Goal: Task Accomplishment & Management: Manage account settings

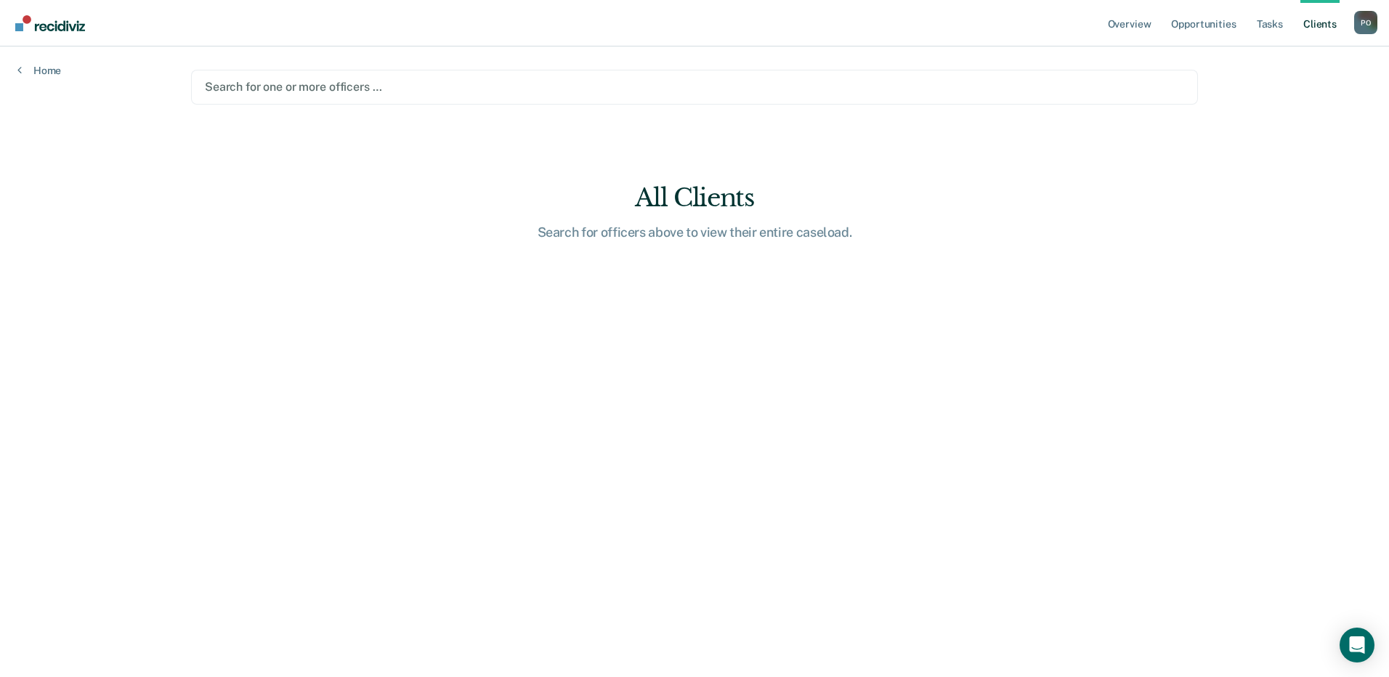
click at [238, 90] on div at bounding box center [694, 86] width 979 height 17
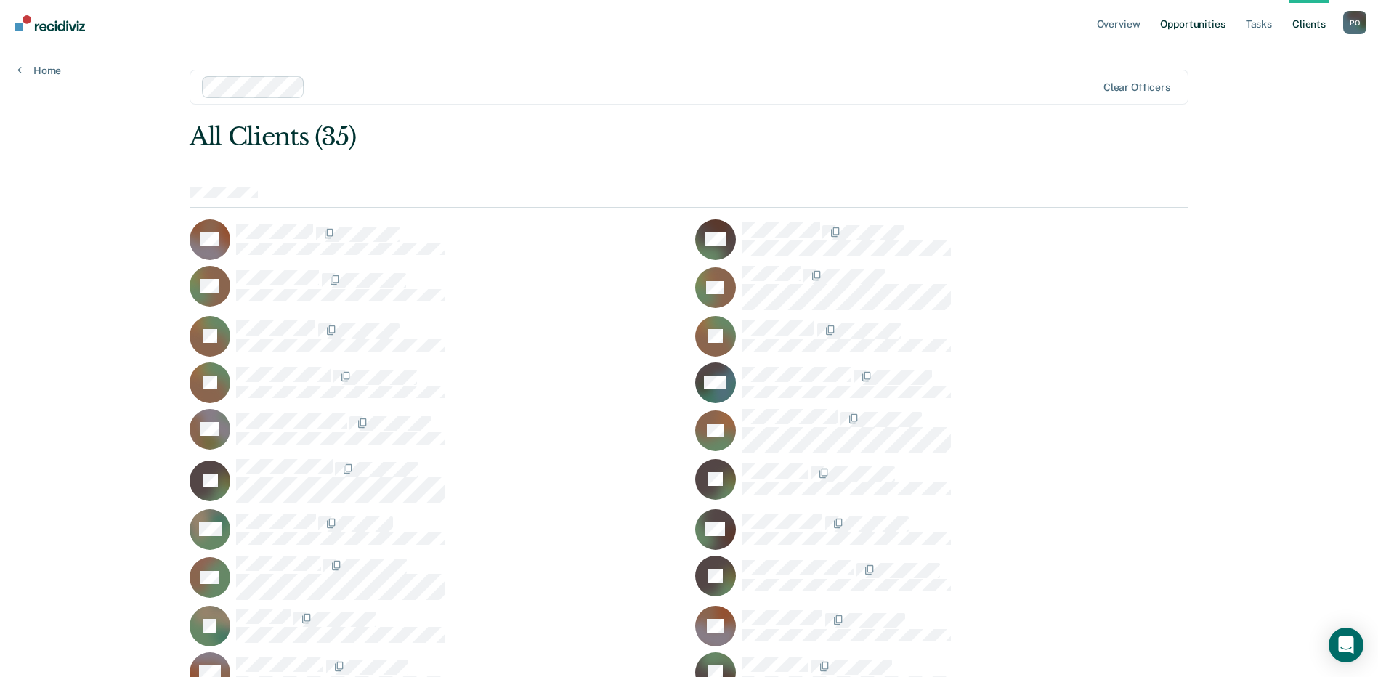
click at [1186, 27] on link "Opportunities" at bounding box center [1192, 23] width 70 height 47
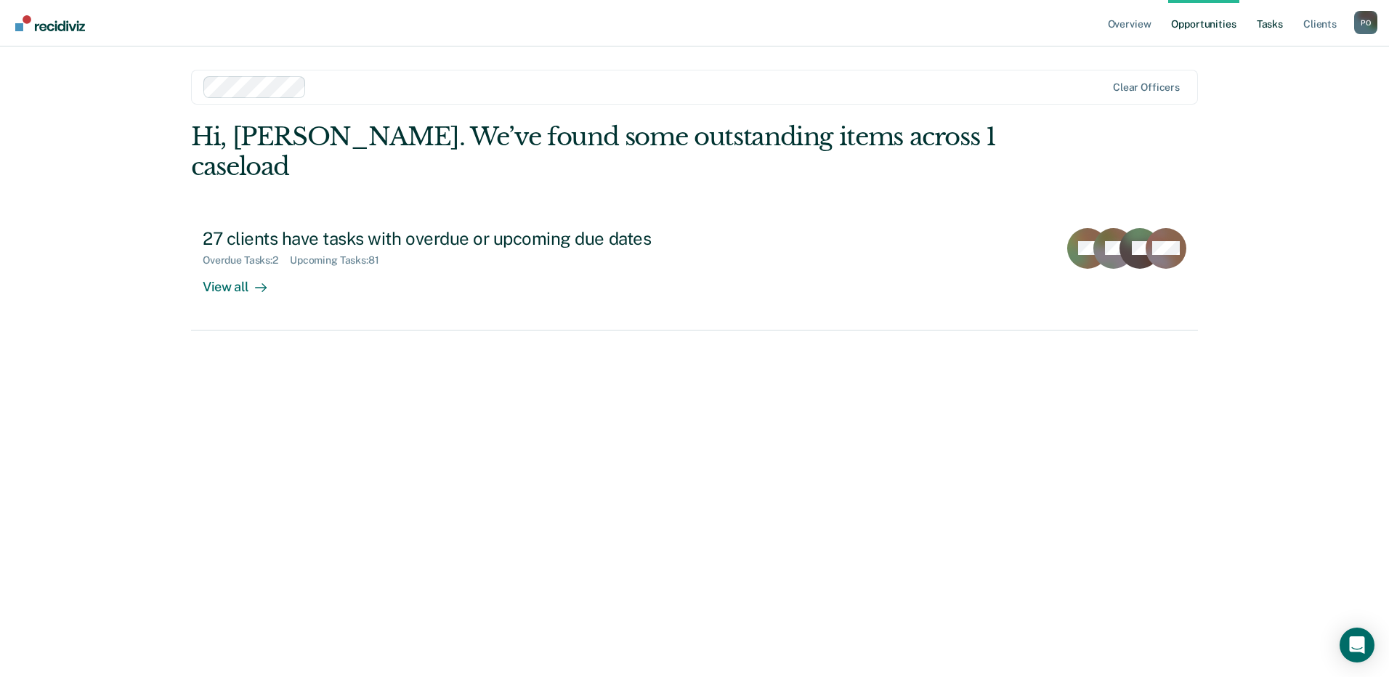
click at [1263, 25] on link "Tasks" at bounding box center [1270, 23] width 32 height 47
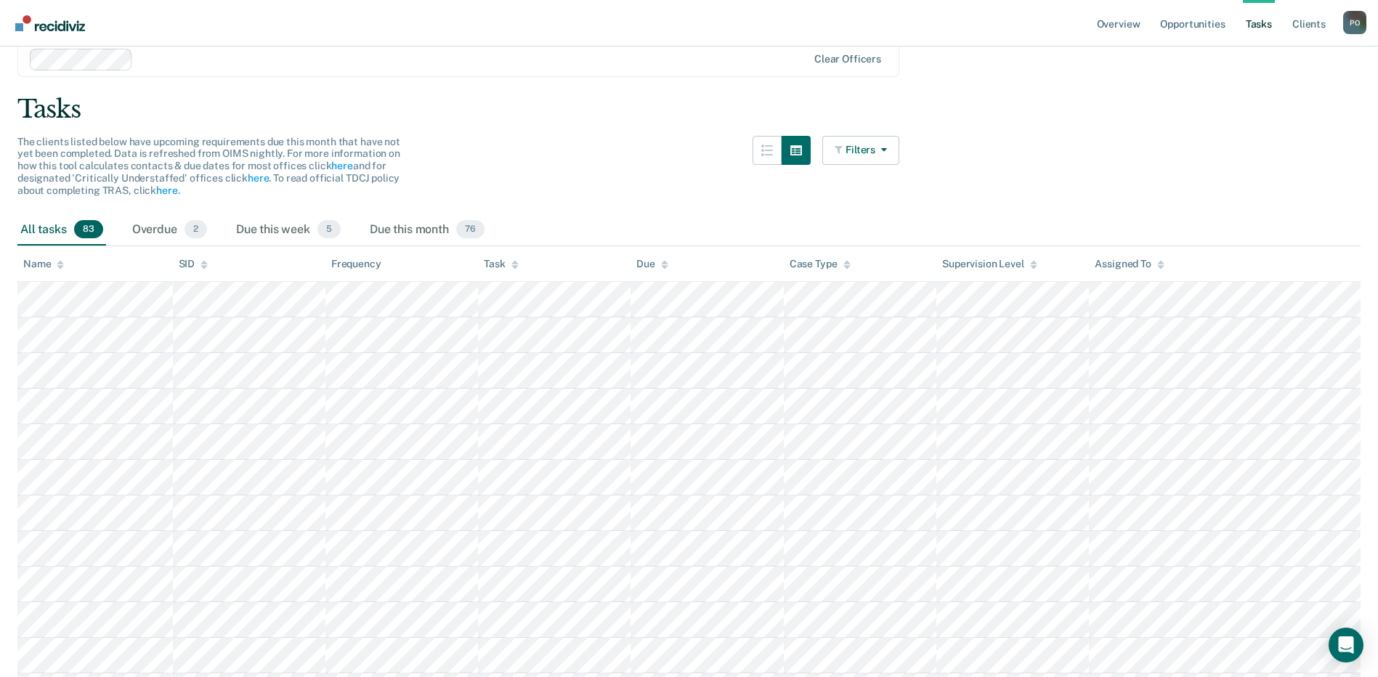
scroll to position [145, 0]
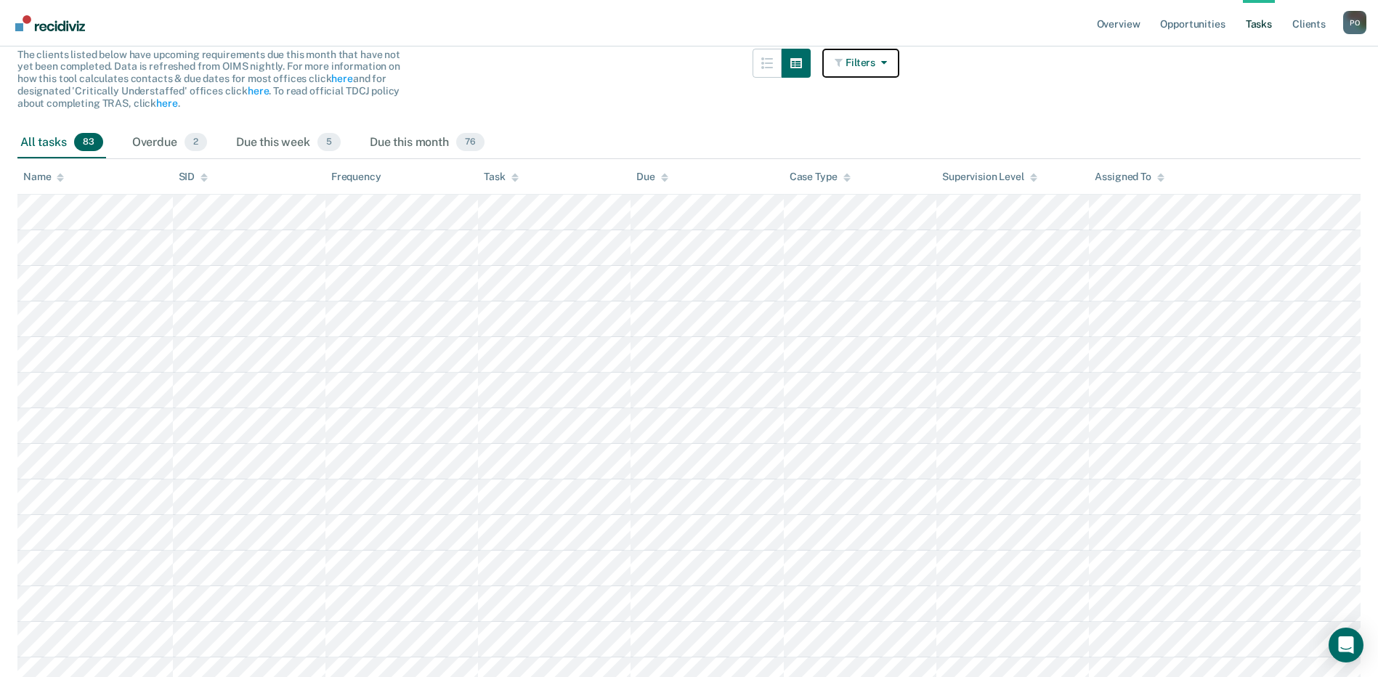
click at [898, 68] on button "Filters" at bounding box center [860, 63] width 77 height 29
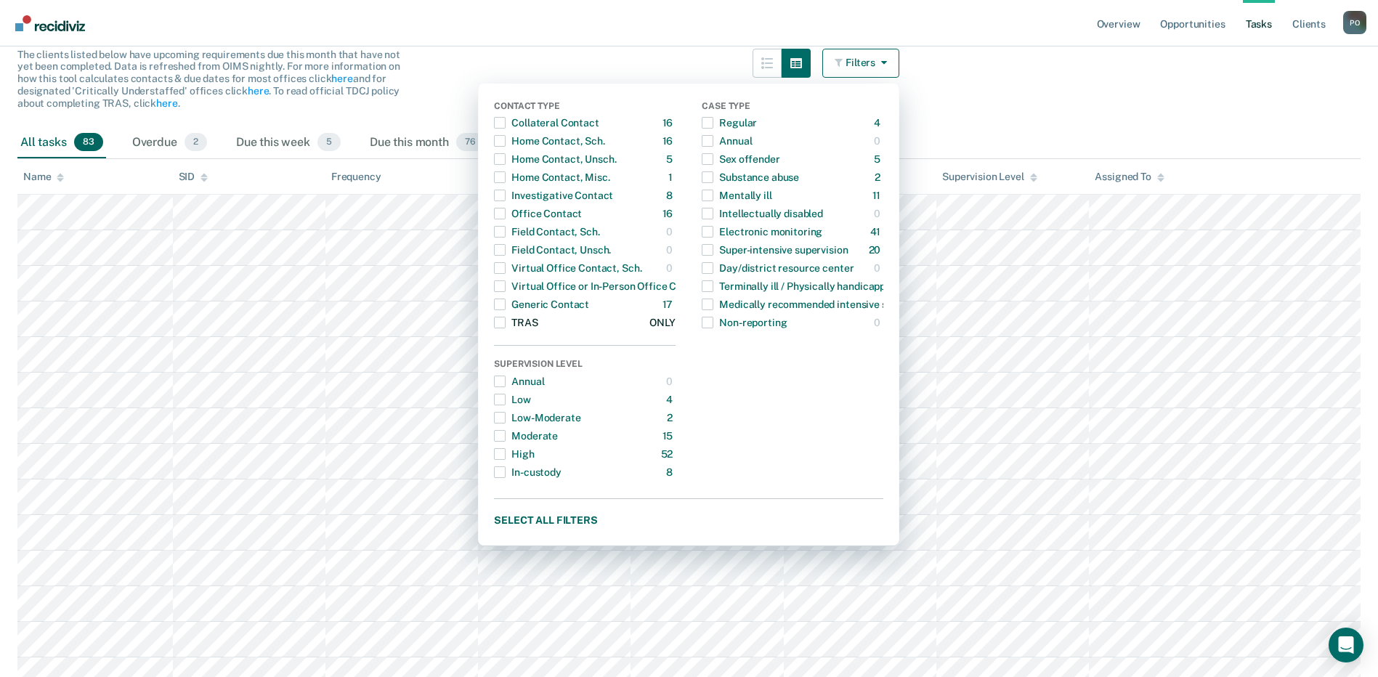
click at [506, 323] on span "button" at bounding box center [500, 323] width 12 height 12
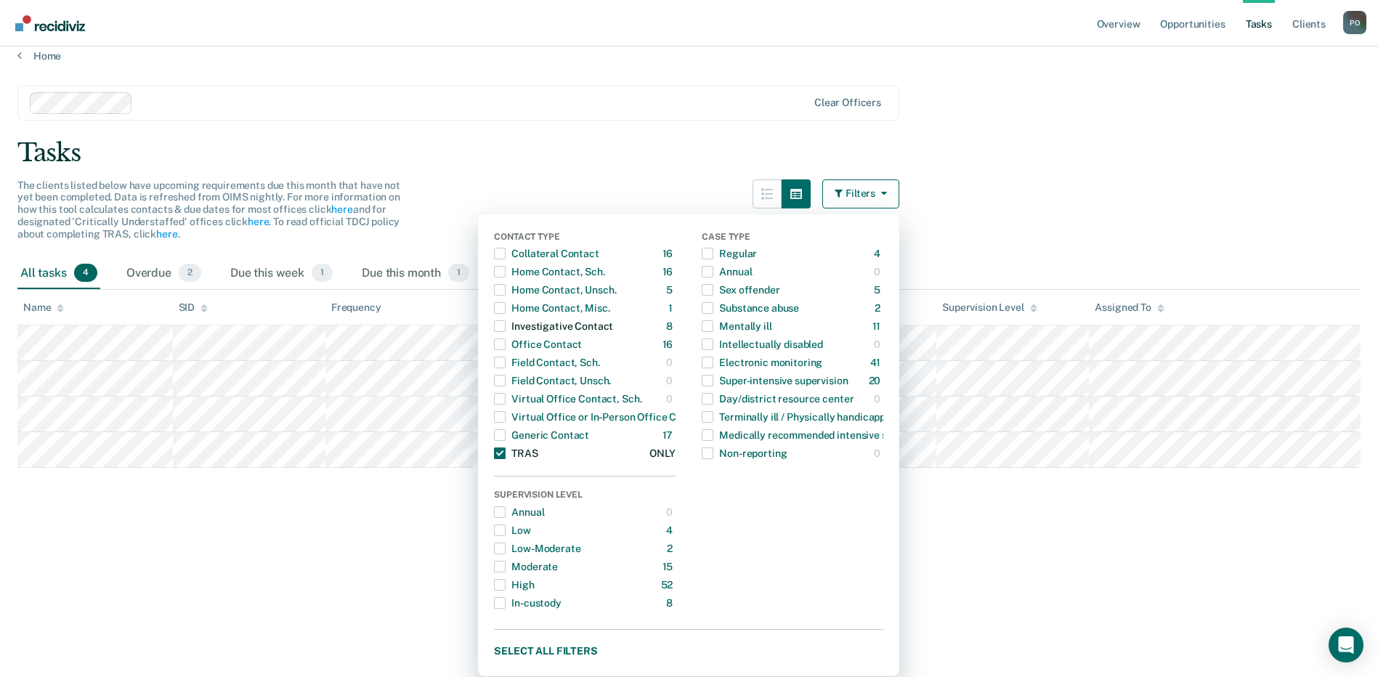
scroll to position [15, 0]
click at [717, 86] on div "Clear officers" at bounding box center [458, 103] width 882 height 35
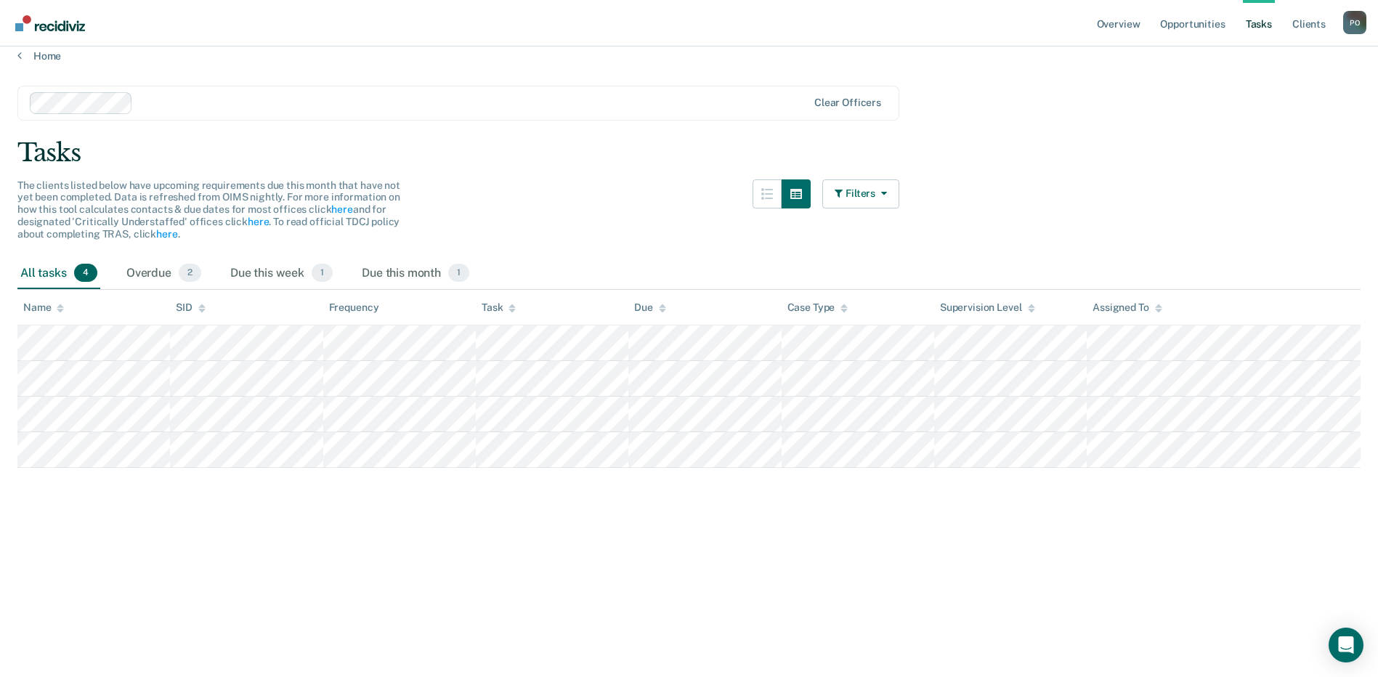
click at [1002, 153] on div "Tasks" at bounding box center [688, 153] width 1343 height 30
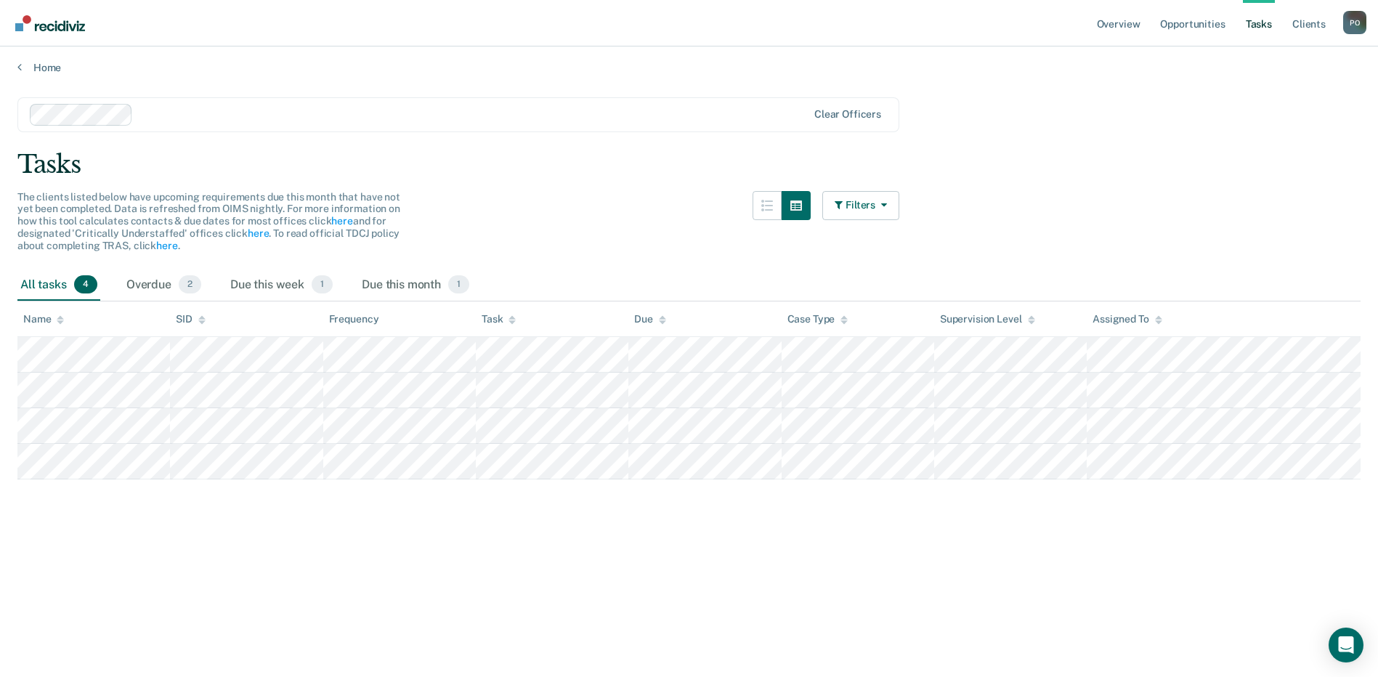
scroll to position [0, 0]
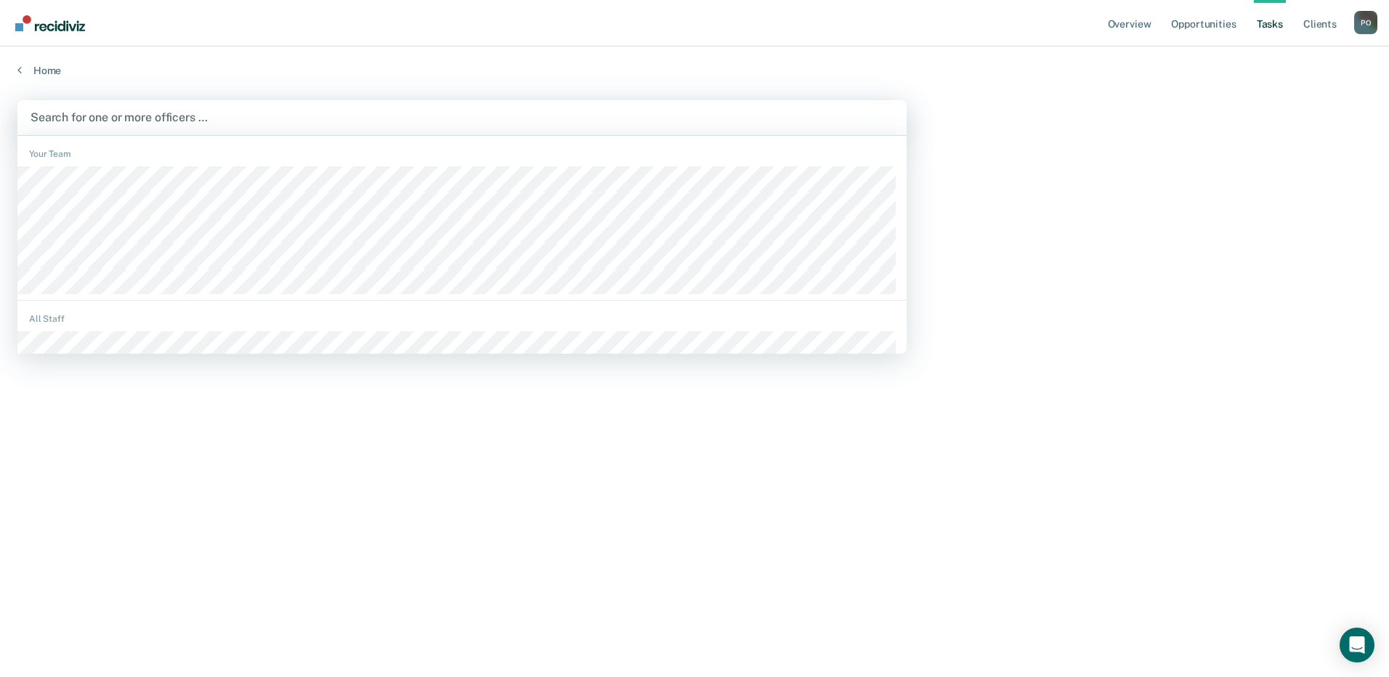
click at [117, 115] on div at bounding box center [462, 117] width 863 height 17
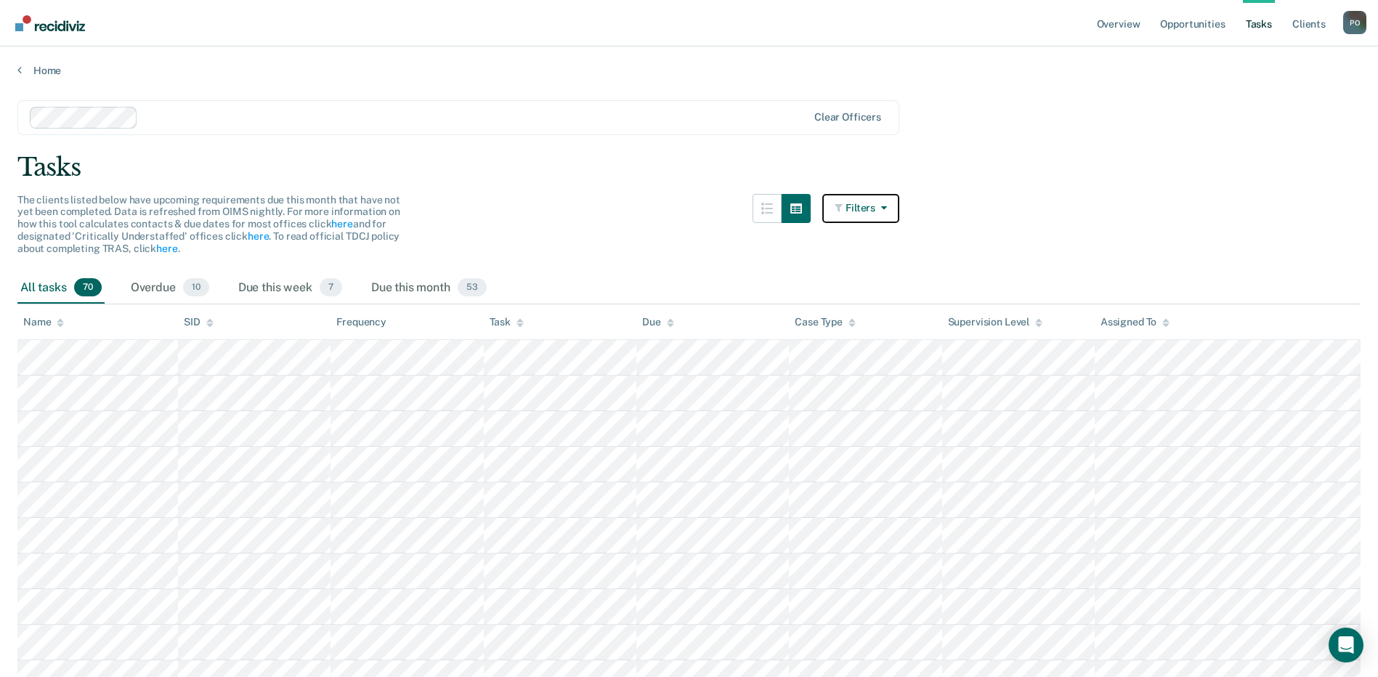
click at [887, 209] on icon "button" at bounding box center [882, 208] width 12 height 10
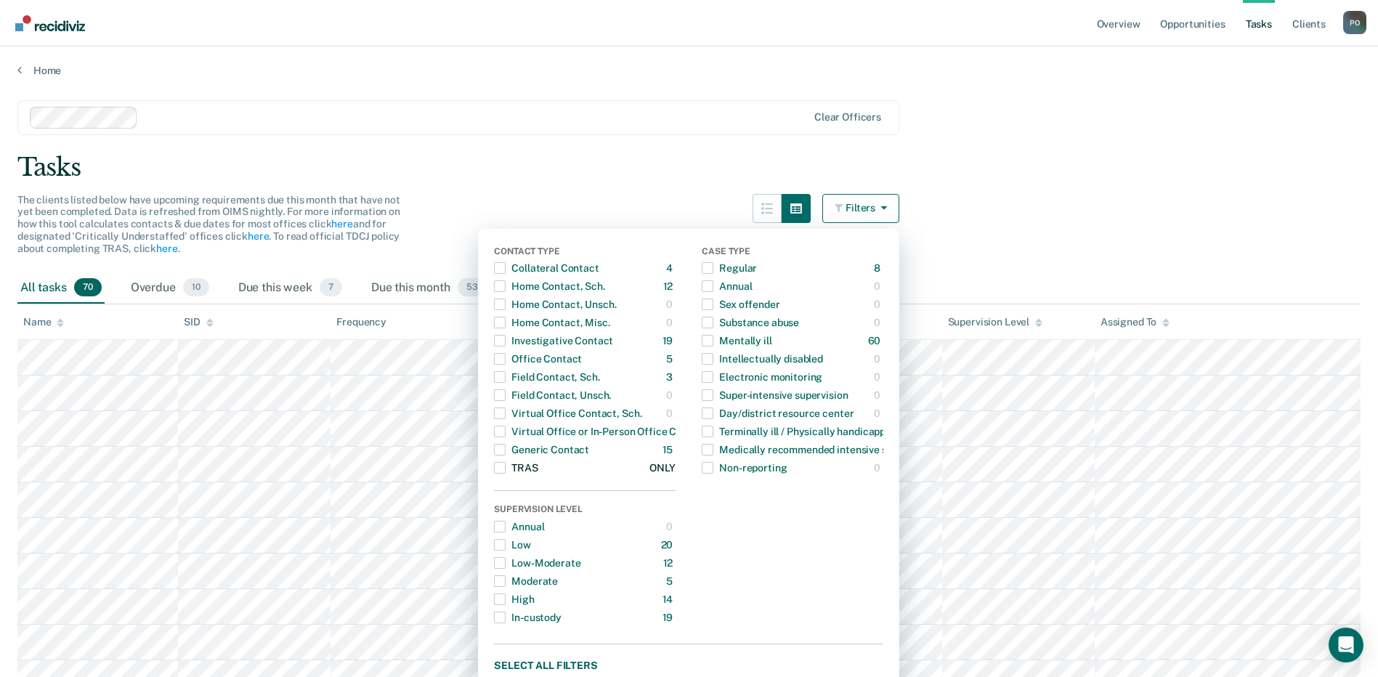
click at [506, 468] on span "button" at bounding box center [500, 468] width 12 height 12
click at [543, 156] on div "Tasks" at bounding box center [688, 168] width 1343 height 30
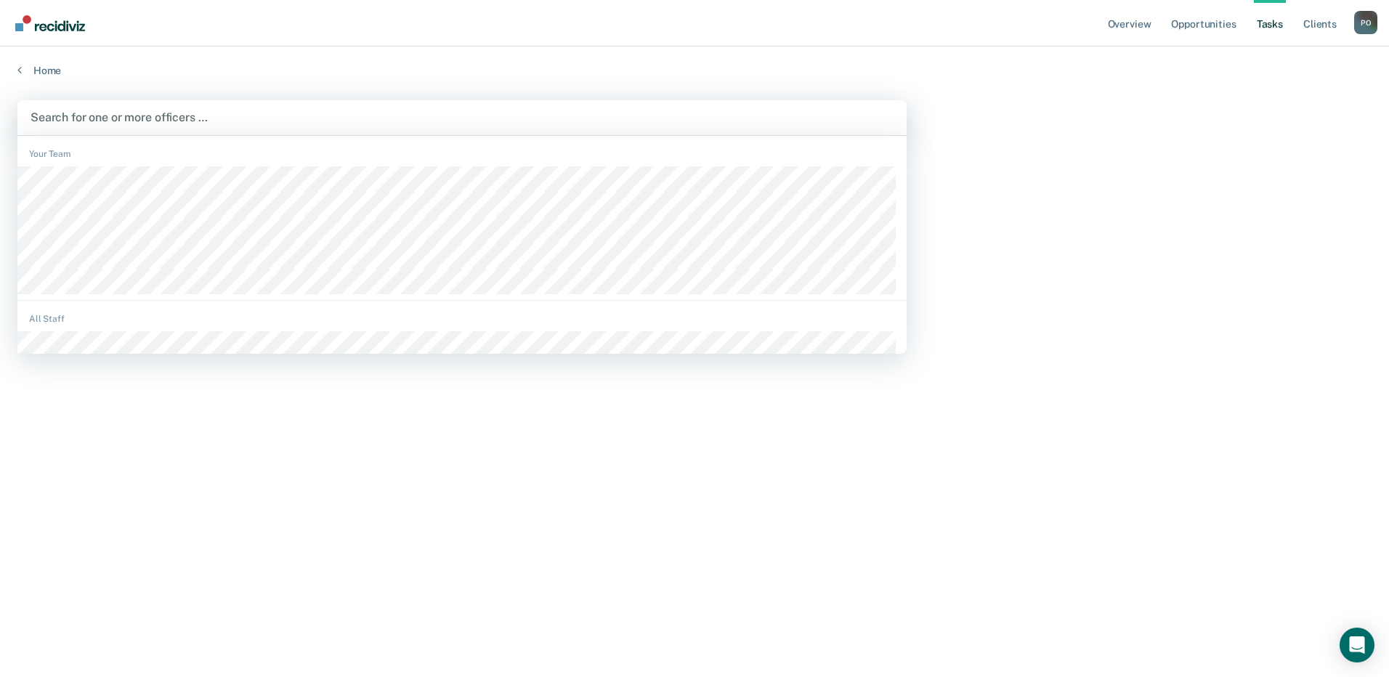
click at [121, 116] on div at bounding box center [462, 117] width 863 height 17
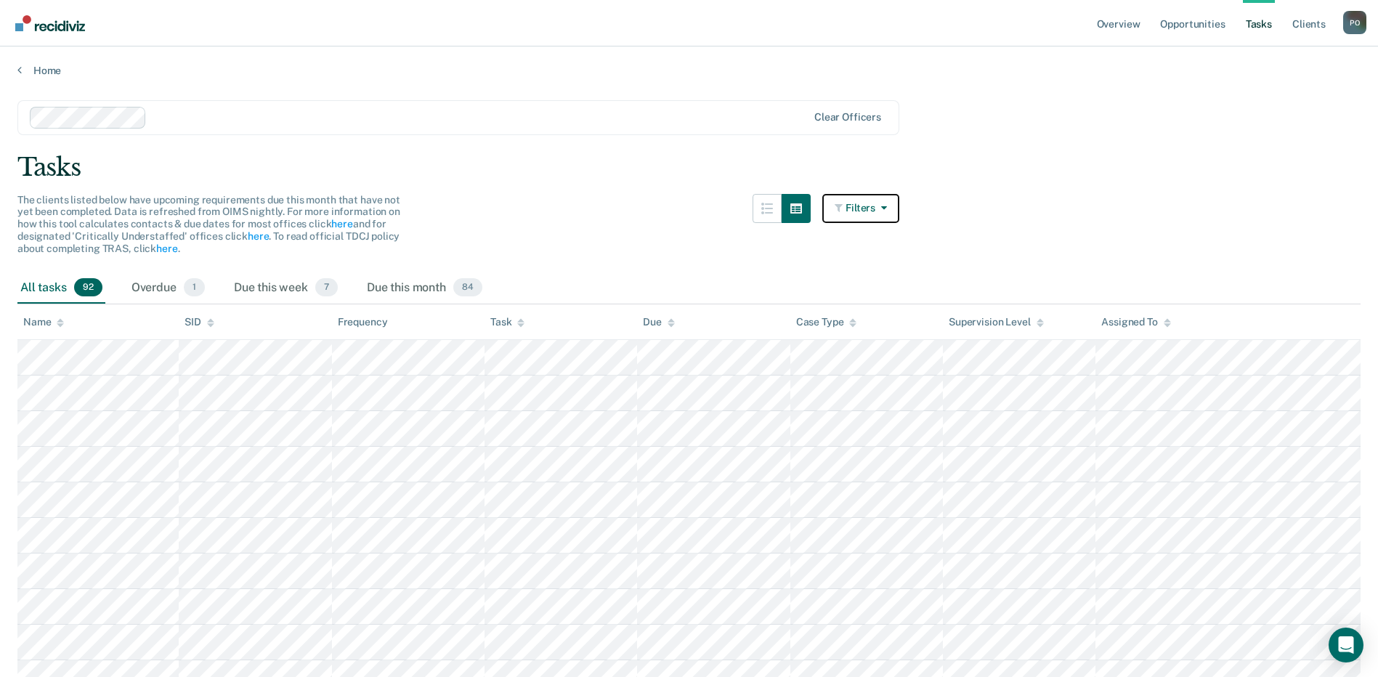
click at [871, 209] on button "Filters" at bounding box center [860, 208] width 77 height 29
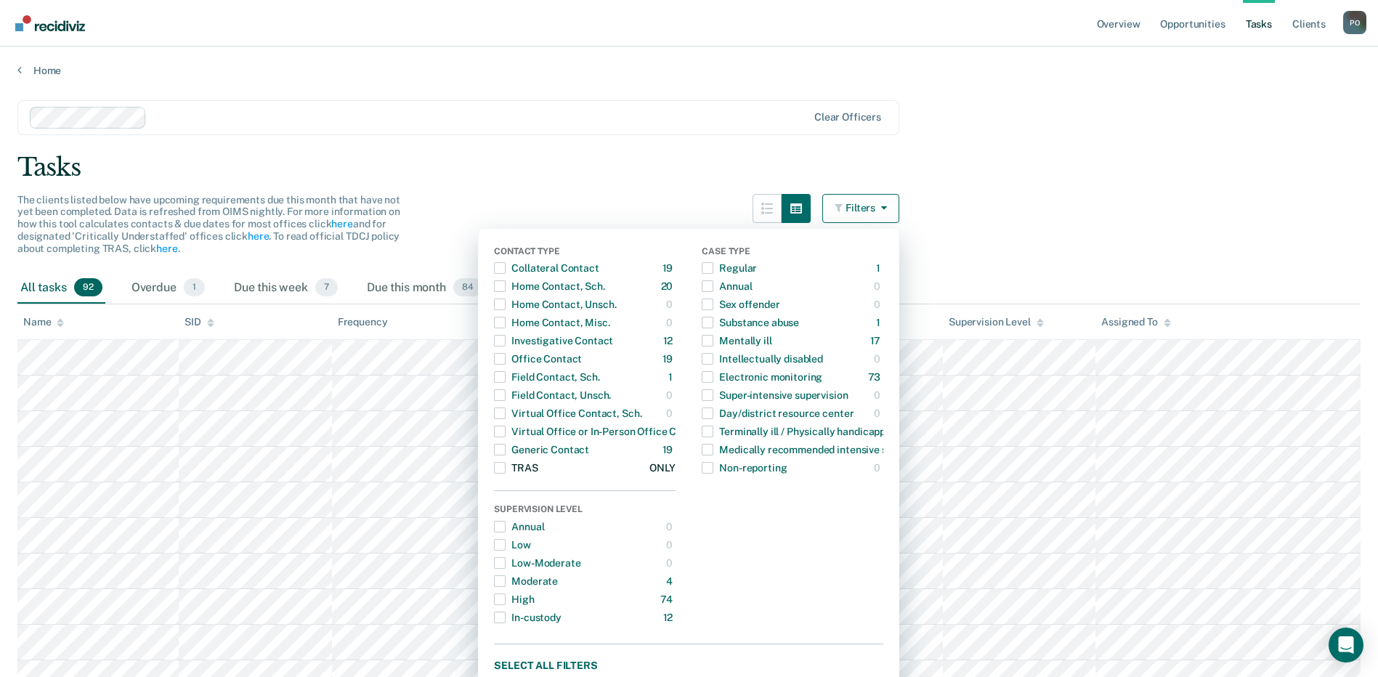
click at [506, 466] on span "button" at bounding box center [500, 468] width 12 height 12
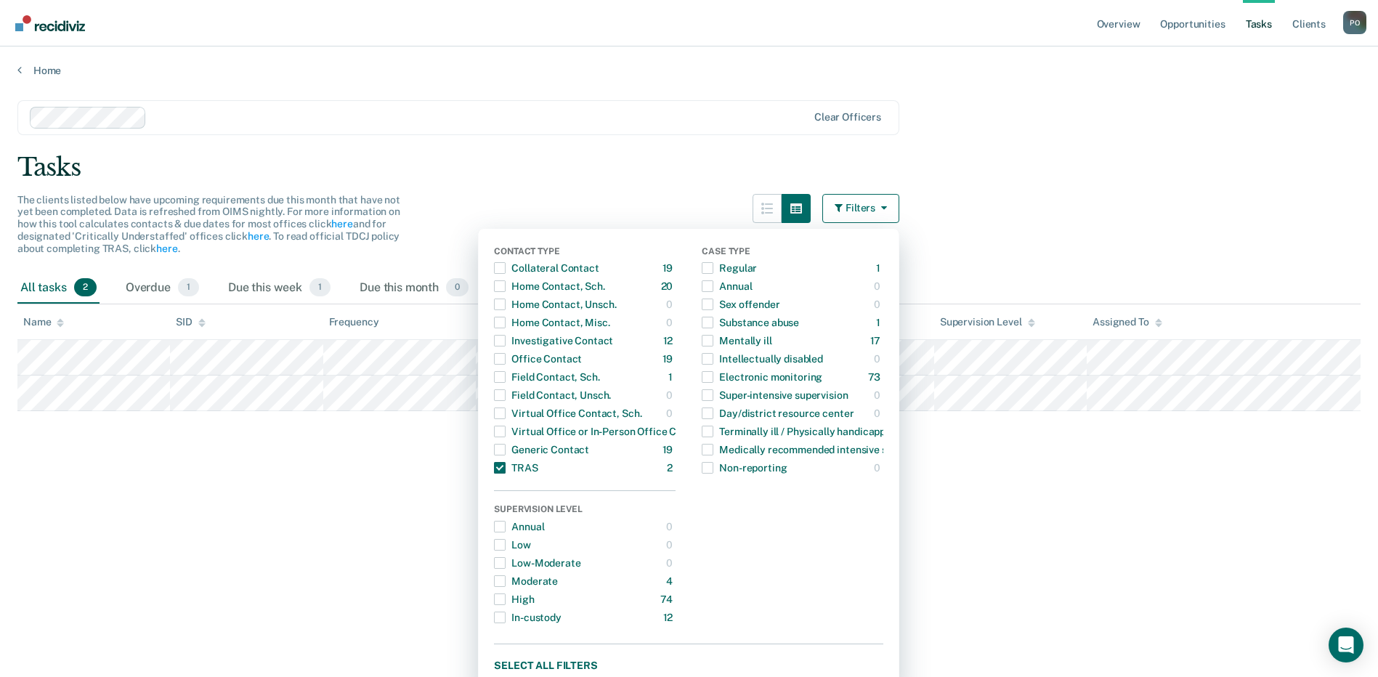
click at [581, 200] on div "The clients listed below have upcoming requirements due this month that have no…" at bounding box center [458, 233] width 882 height 78
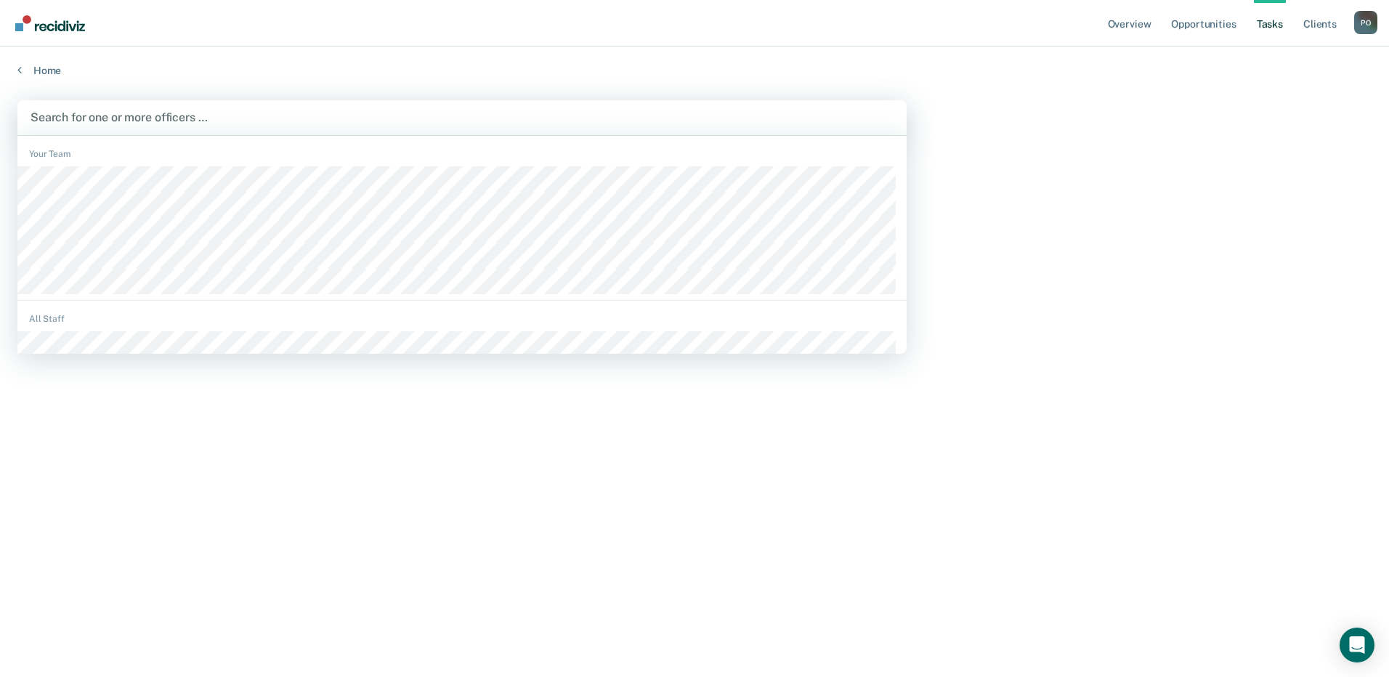
click at [133, 117] on div at bounding box center [462, 117] width 863 height 17
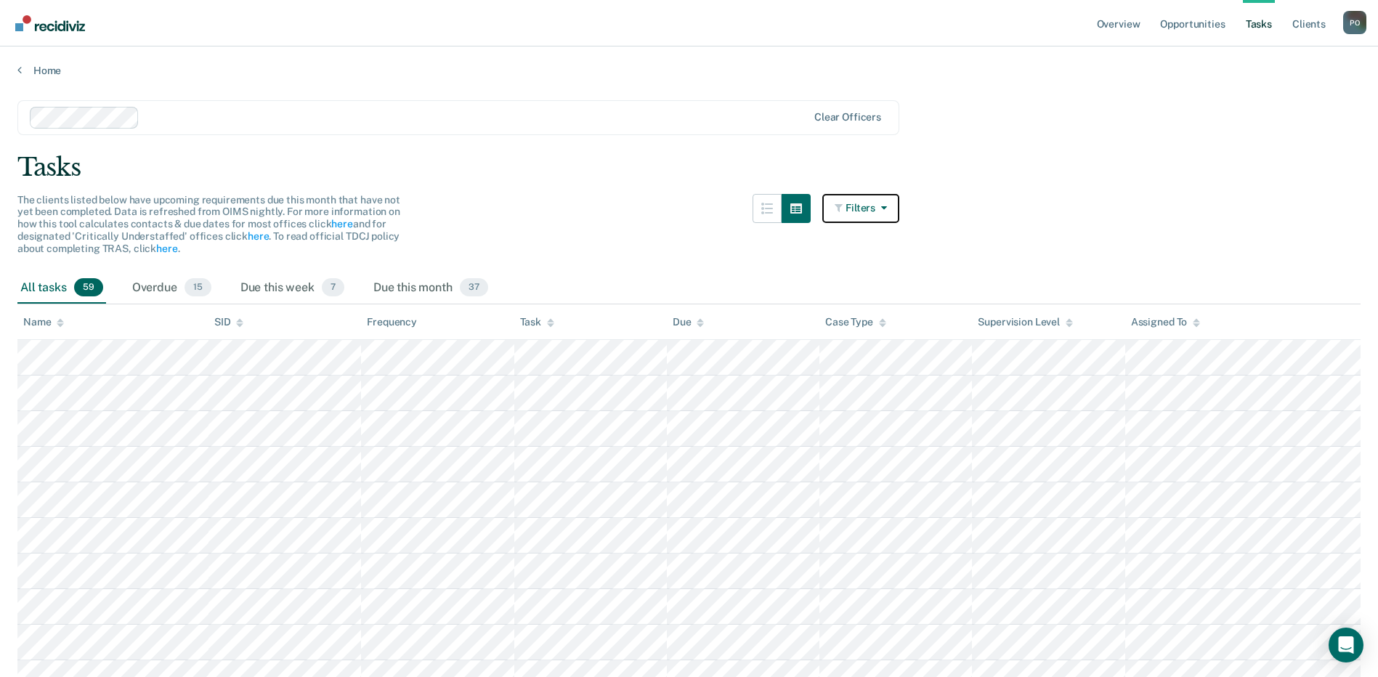
click at [867, 213] on button "Filters" at bounding box center [860, 208] width 77 height 29
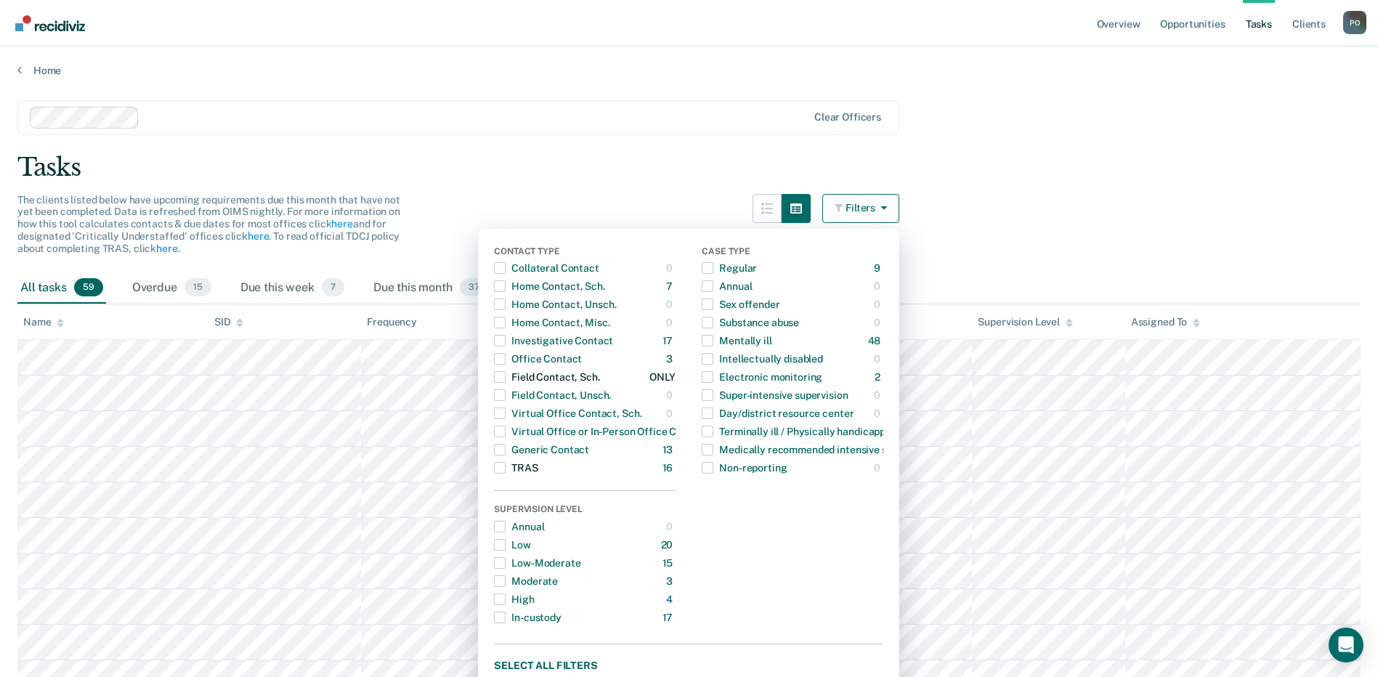
drag, startPoint x: 507, startPoint y: 465, endPoint x: 506, endPoint y: 368, distance: 97.4
click at [506, 461] on div "button" at bounding box center [500, 467] width 12 height 23
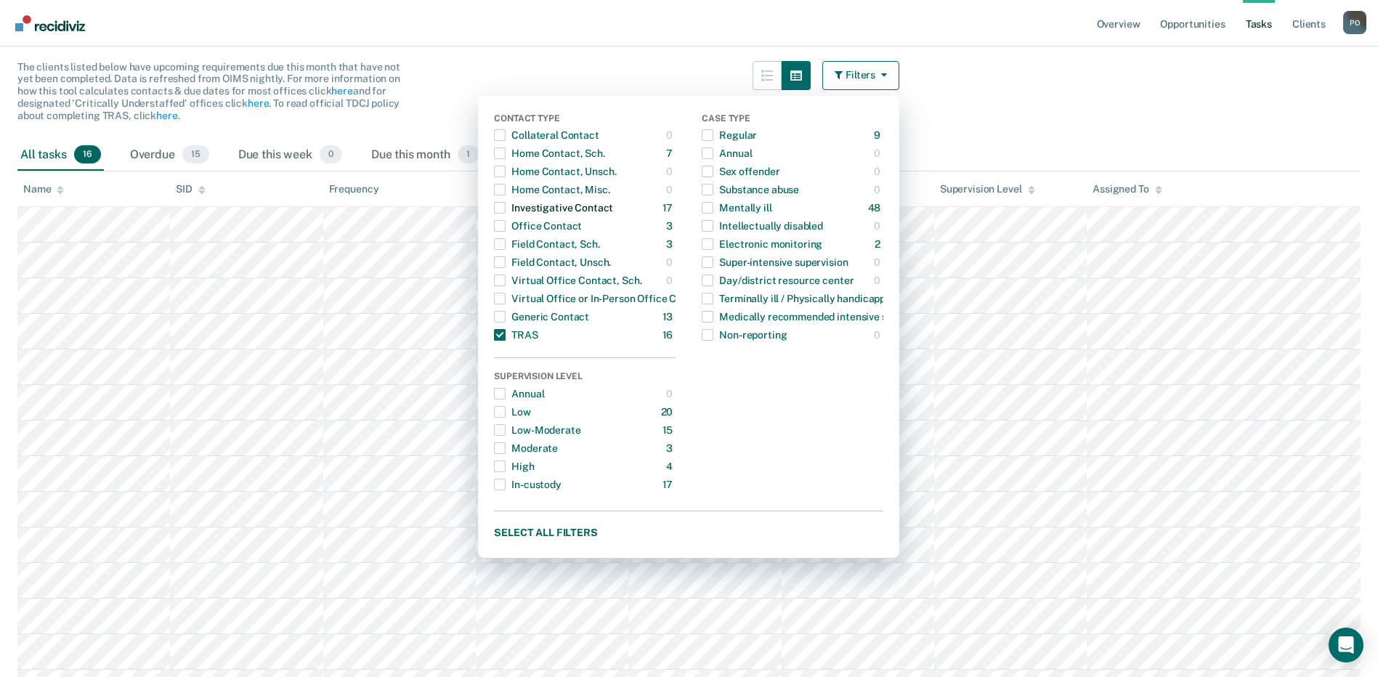
scroll to position [145, 0]
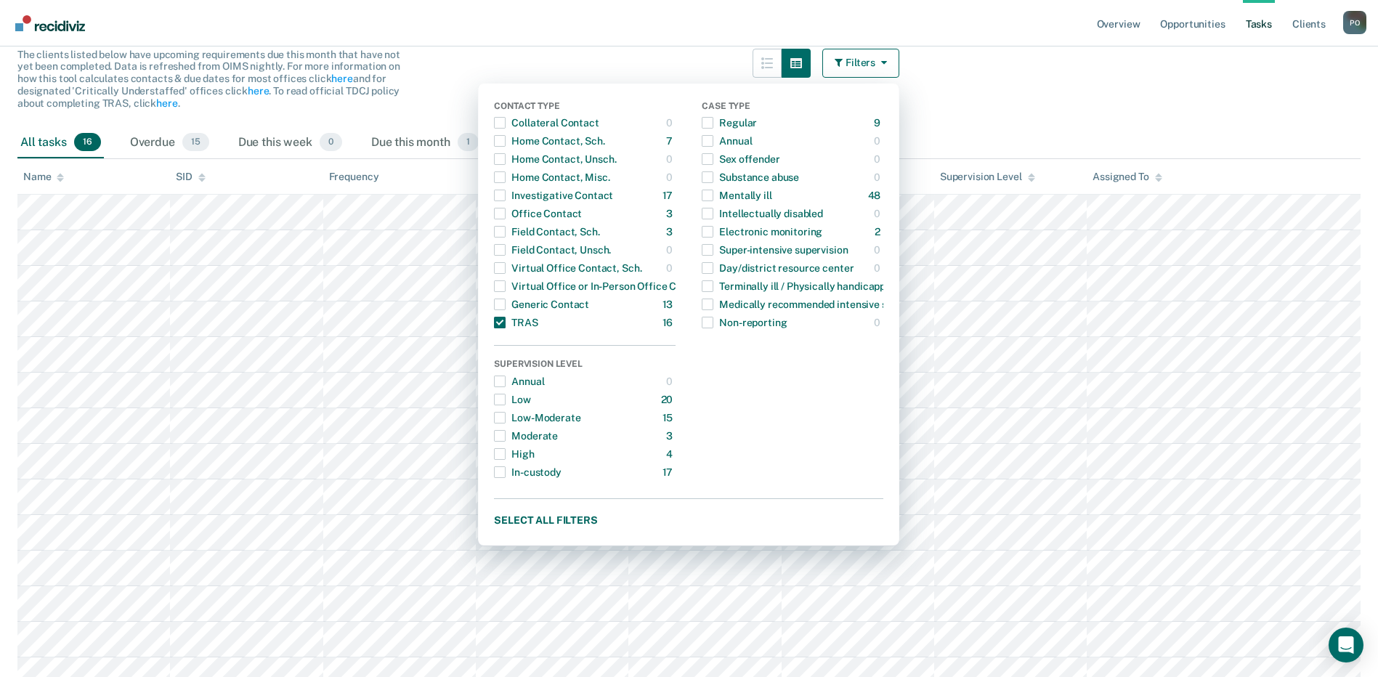
click at [504, 61] on div "The clients listed below have upcoming requirements due this month that have no…" at bounding box center [458, 88] width 882 height 78
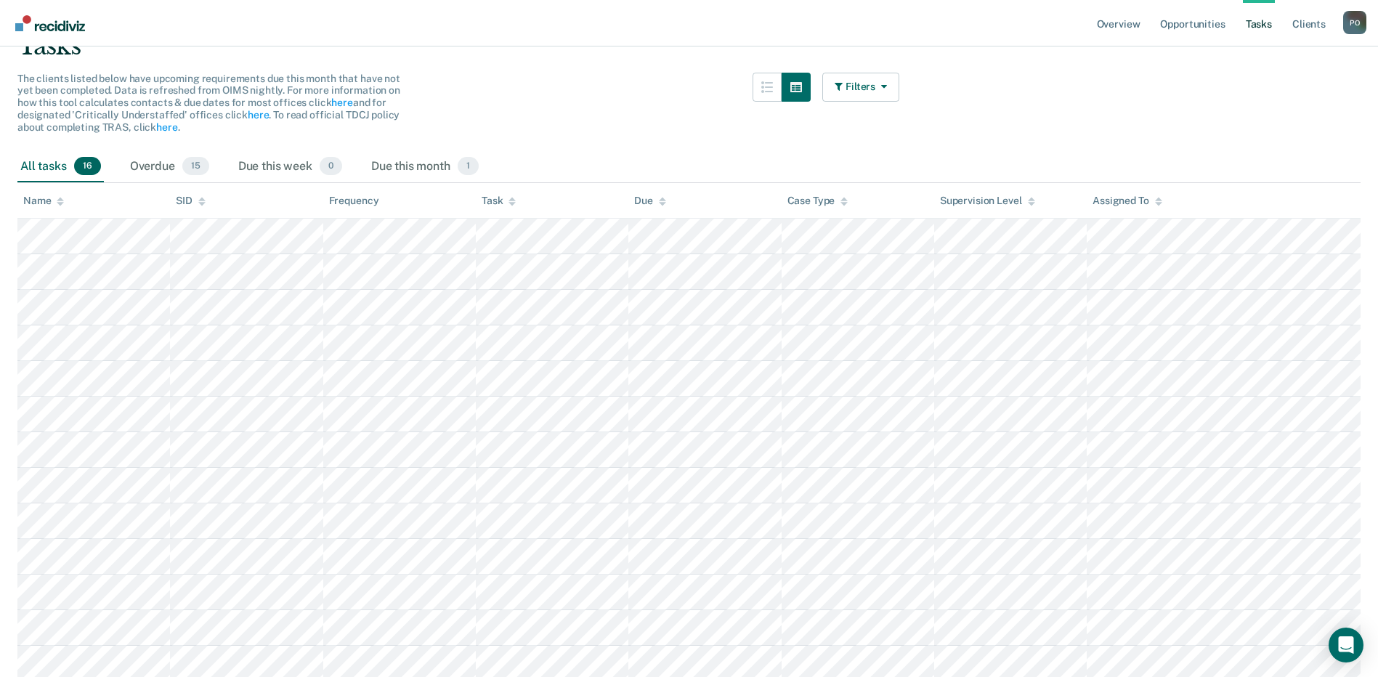
scroll to position [0, 0]
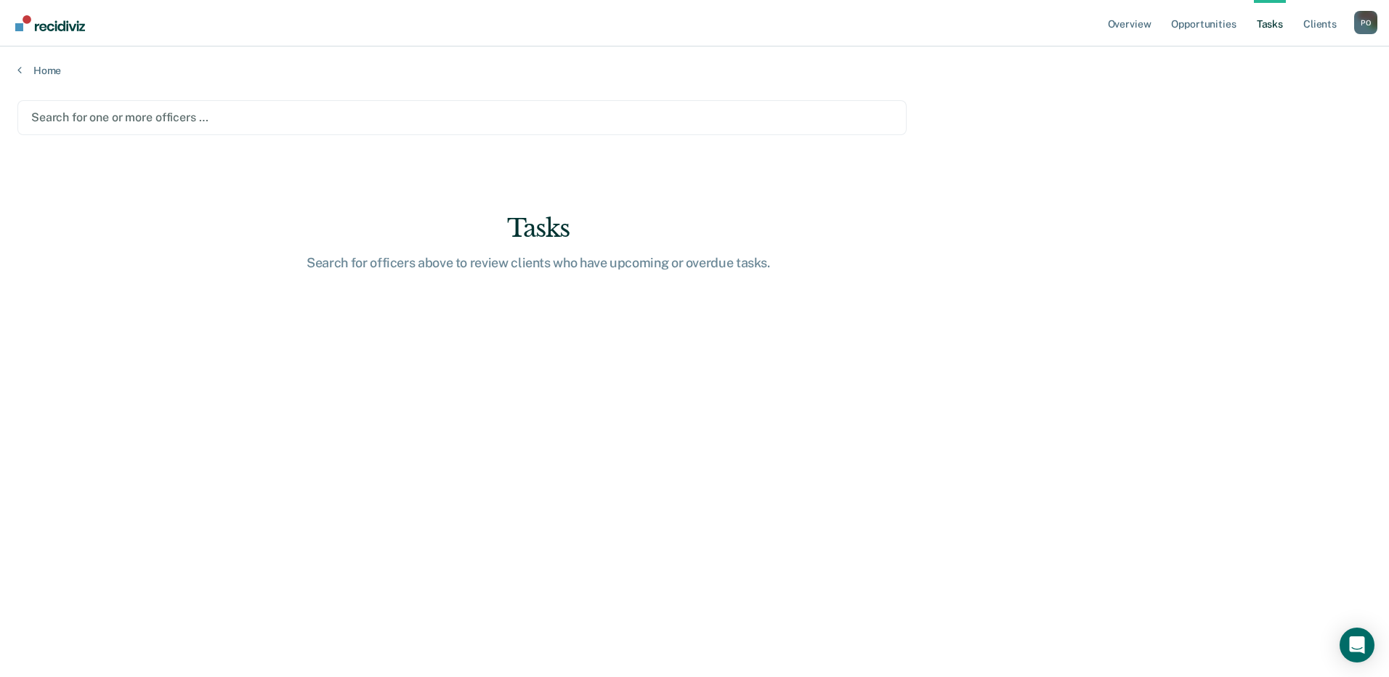
click at [124, 105] on div "Search for one or more officers …" at bounding box center [461, 117] width 889 height 35
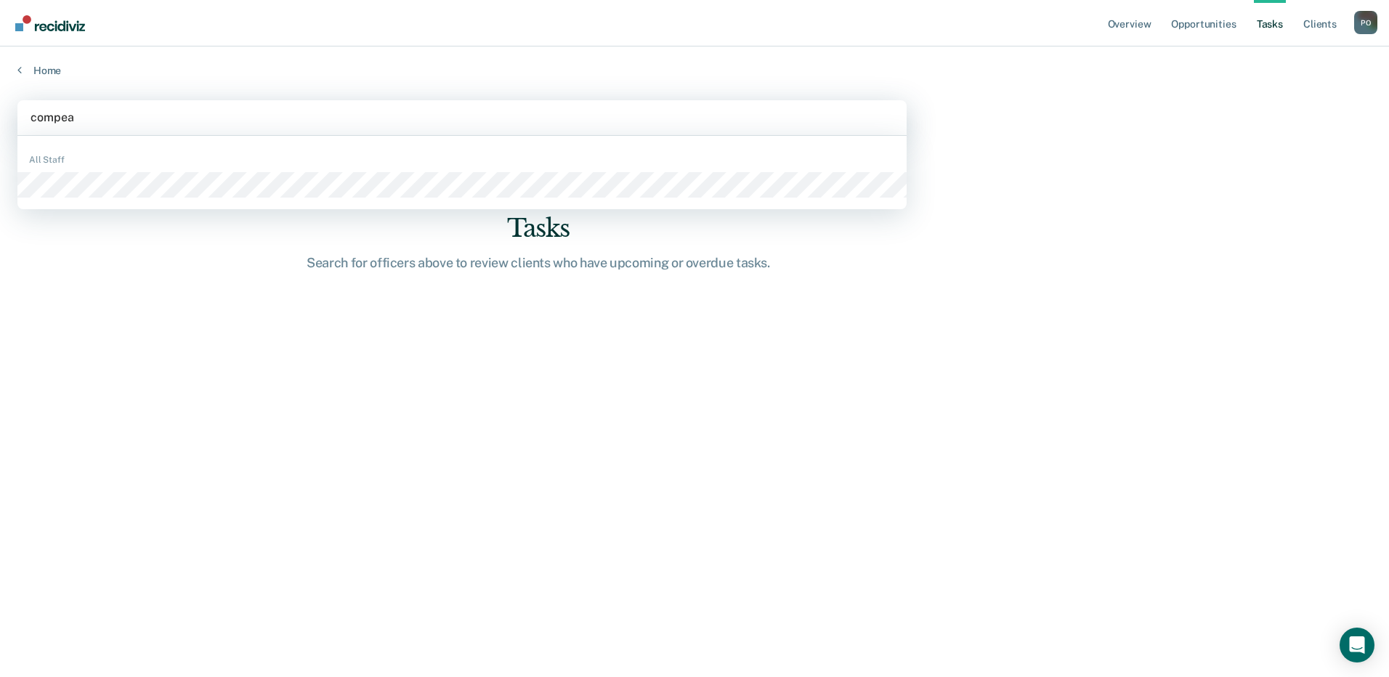
type input "compean"
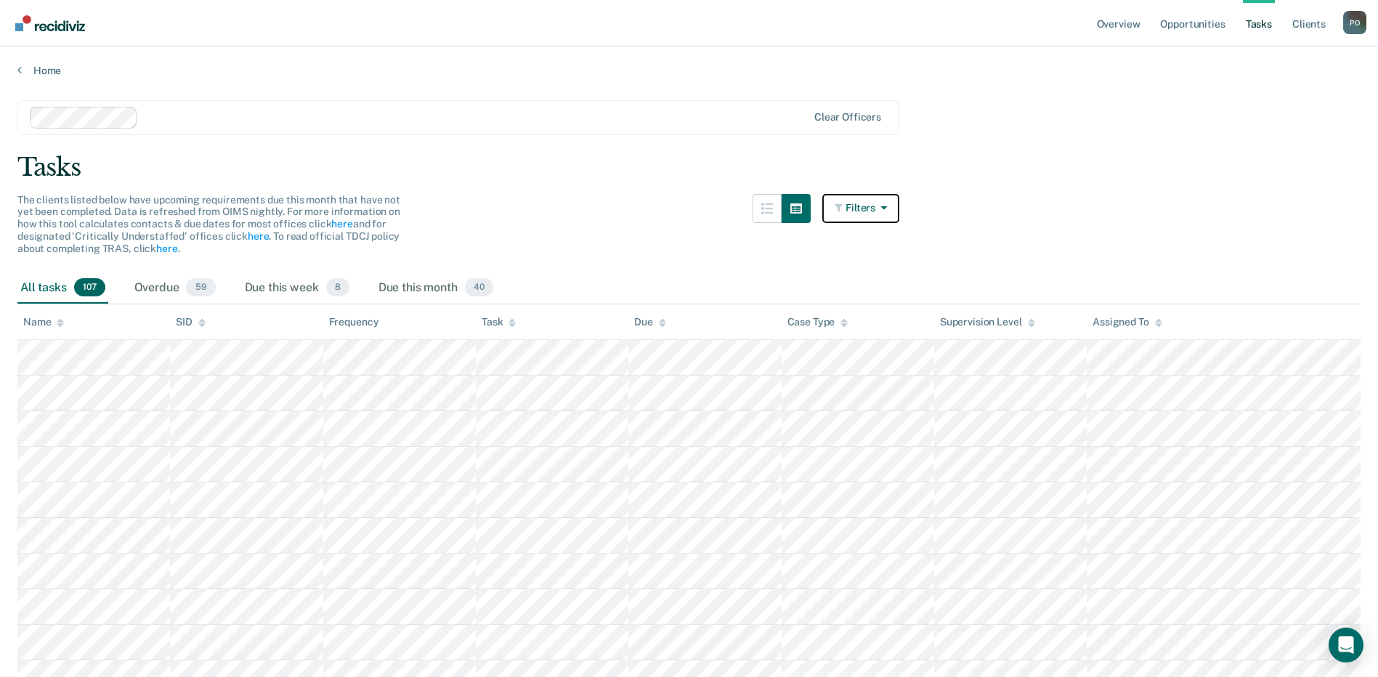
click at [873, 205] on button "Filters" at bounding box center [860, 208] width 77 height 29
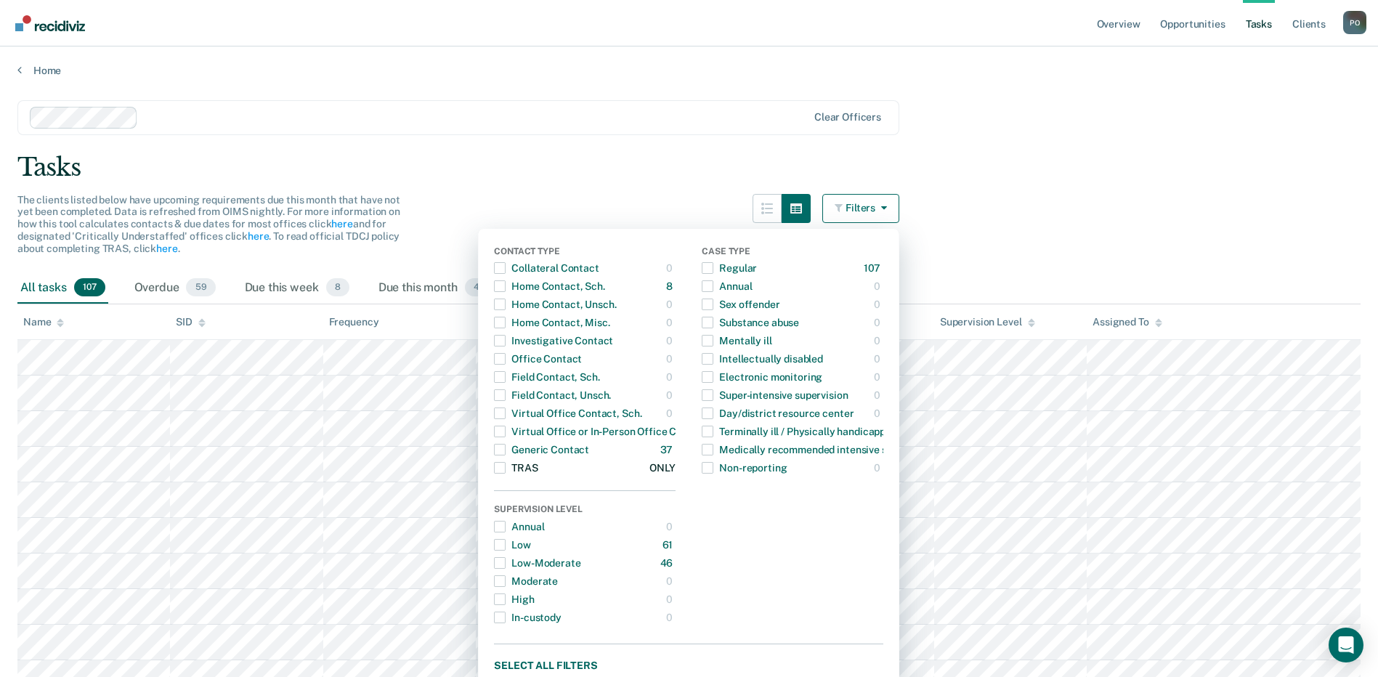
click at [506, 466] on span "button" at bounding box center [500, 468] width 12 height 12
click at [481, 181] on div "Tasks" at bounding box center [688, 168] width 1343 height 30
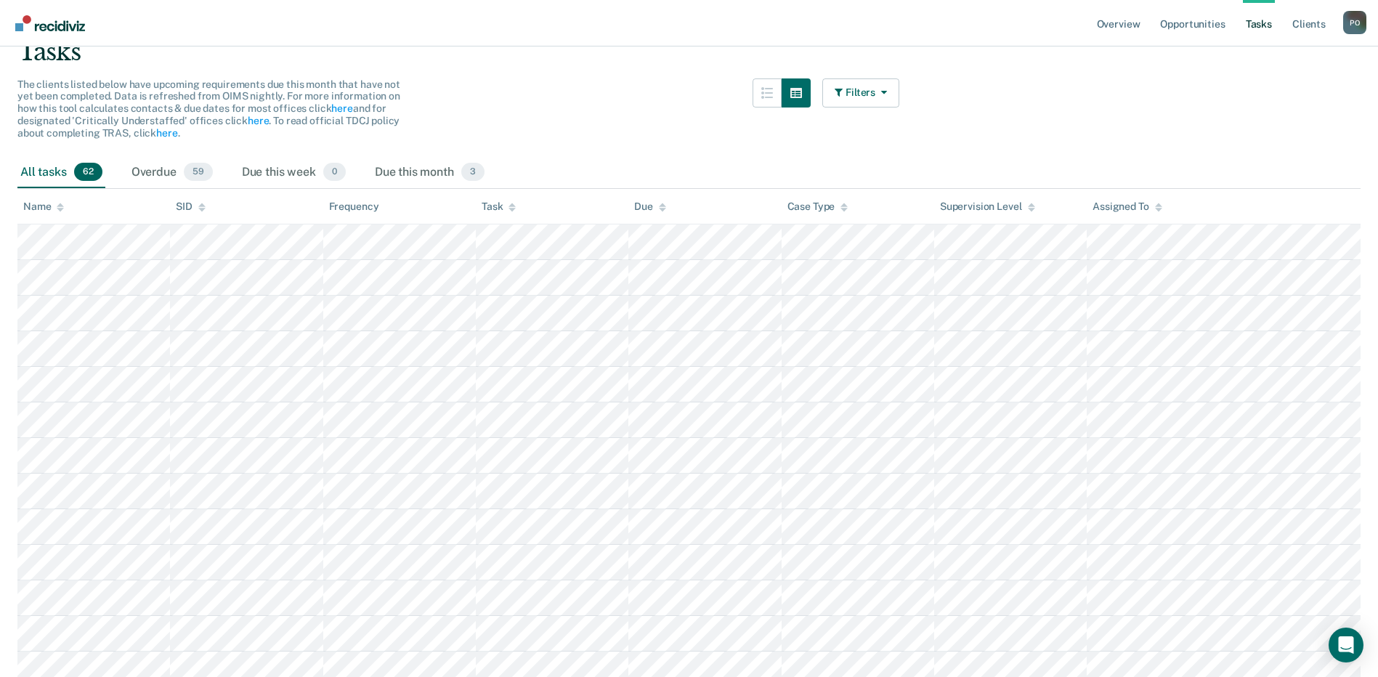
scroll to position [39, 0]
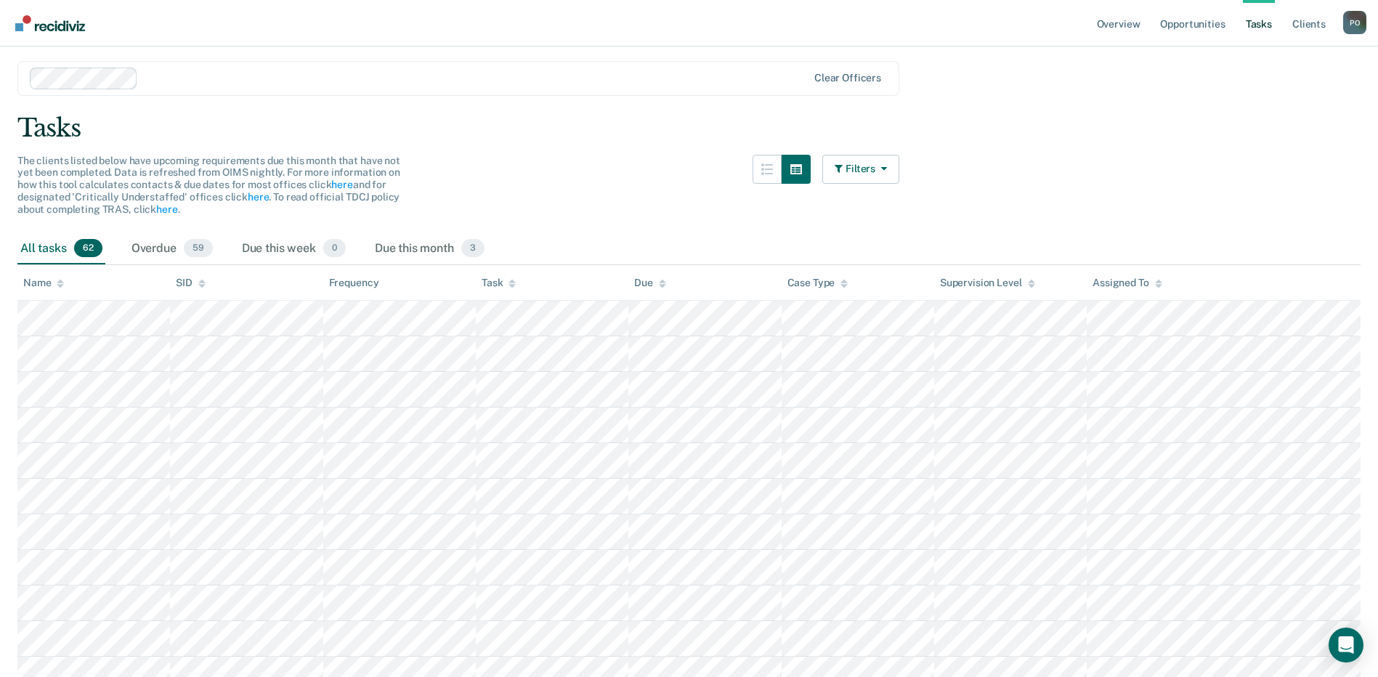
drag, startPoint x: 472, startPoint y: 163, endPoint x: 461, endPoint y: 177, distance: 16.6
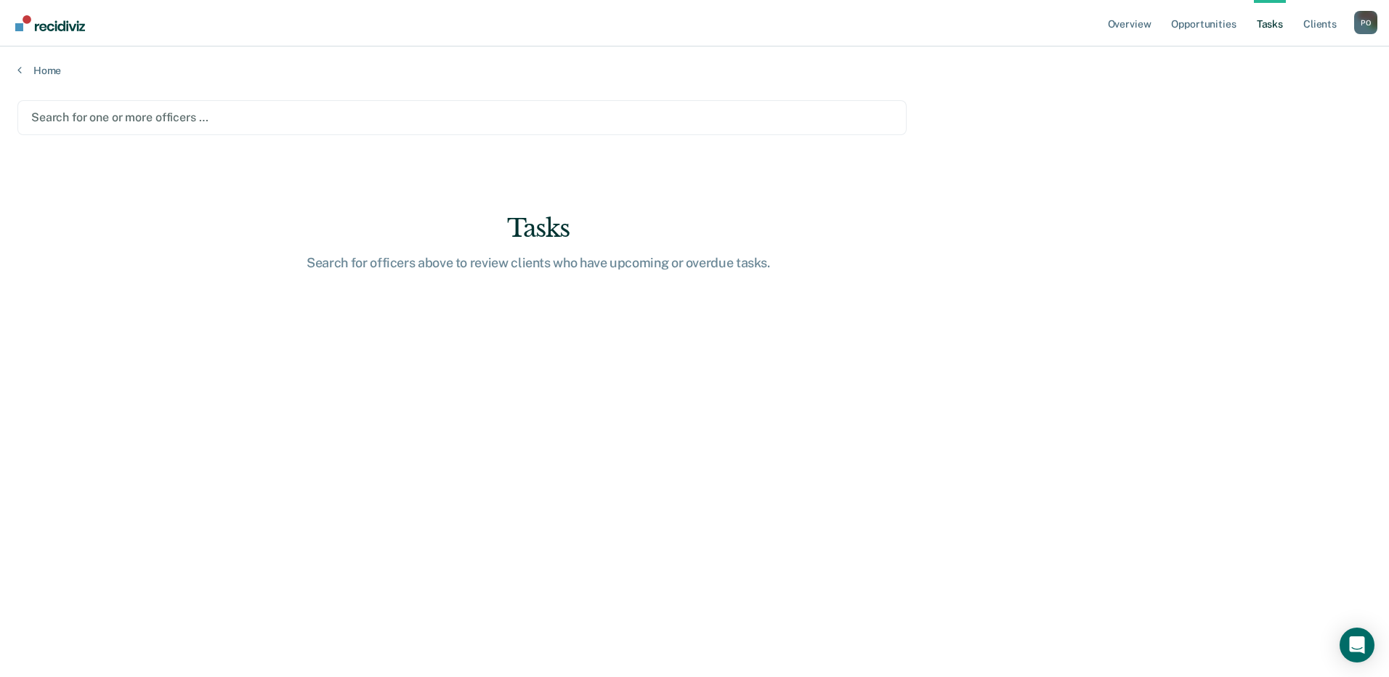
click at [172, 119] on div at bounding box center [462, 117] width 862 height 17
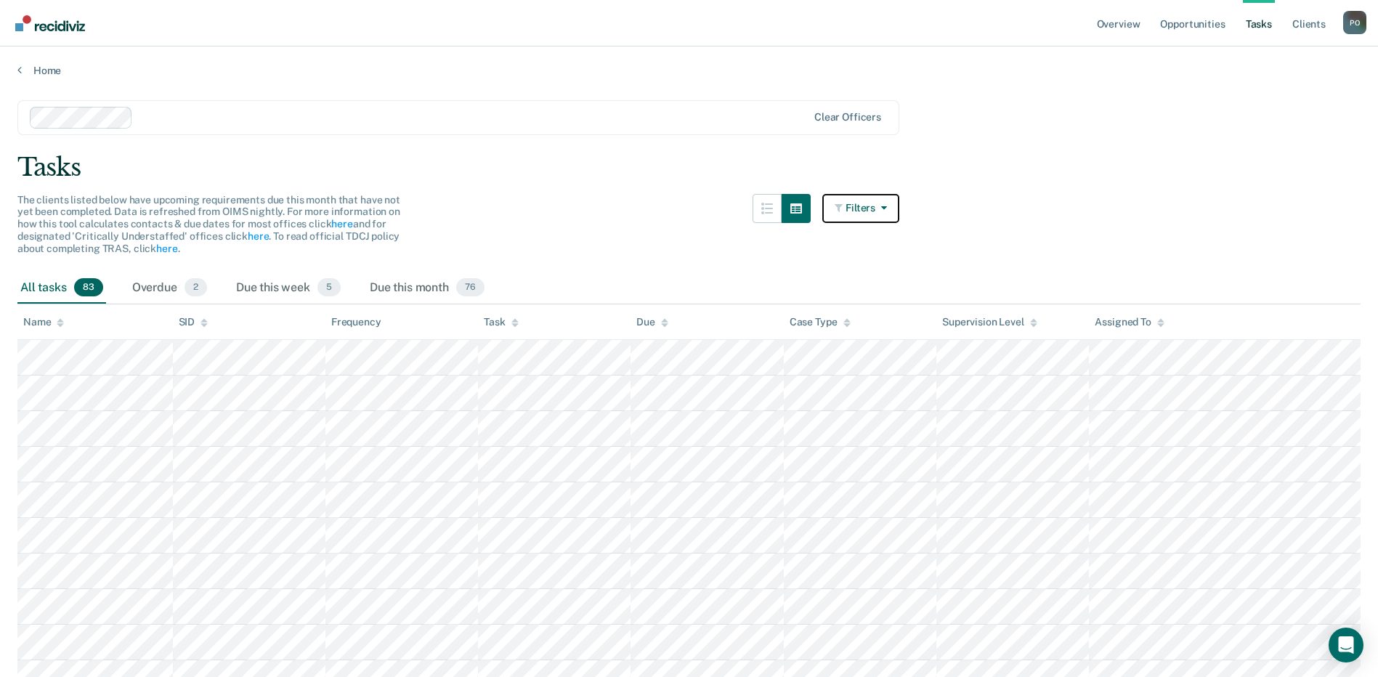
click at [885, 207] on icon "button" at bounding box center [882, 208] width 12 height 10
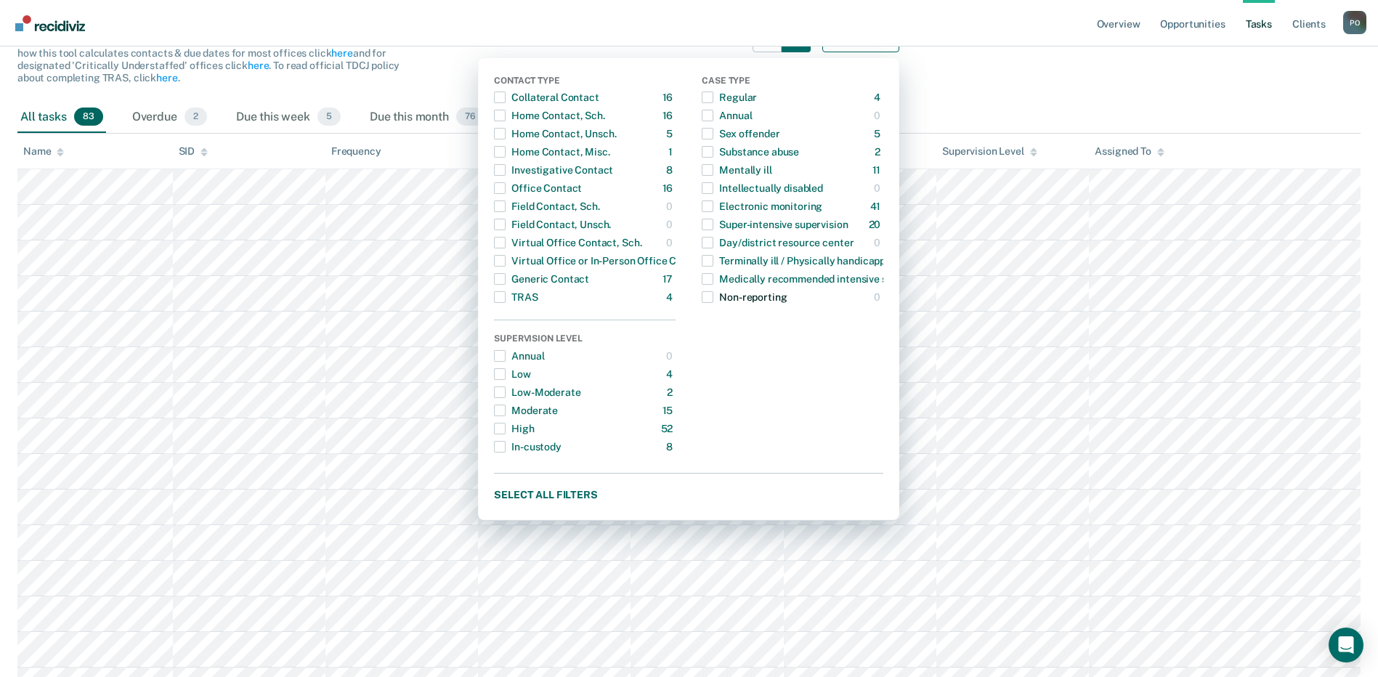
scroll to position [145, 0]
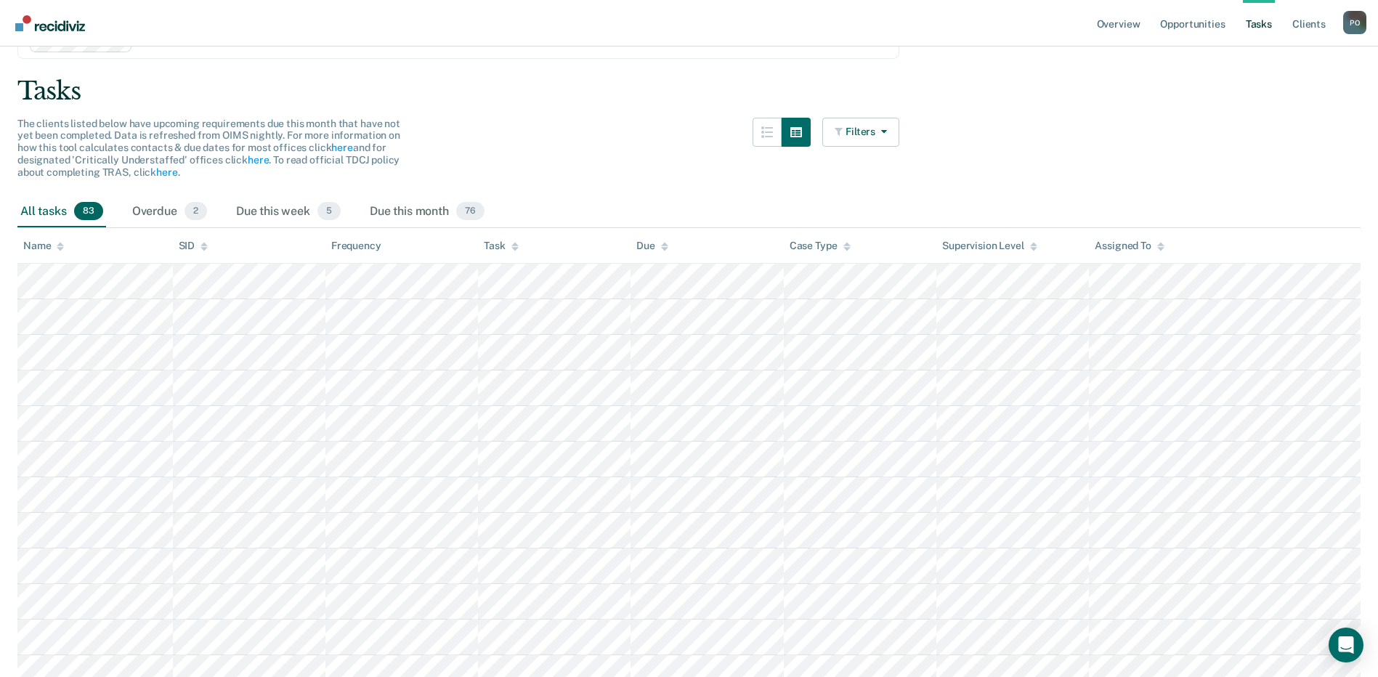
scroll to position [0, 0]
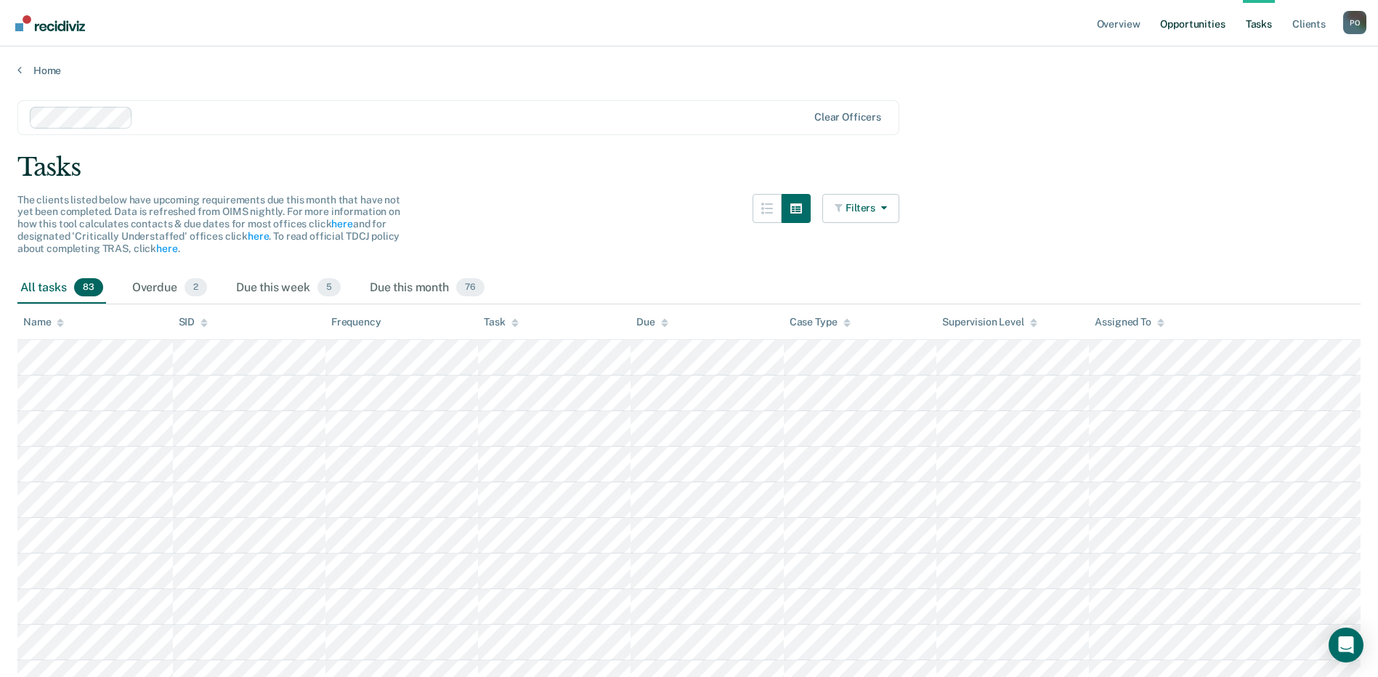
click at [1210, 26] on link "Opportunities" at bounding box center [1192, 23] width 70 height 47
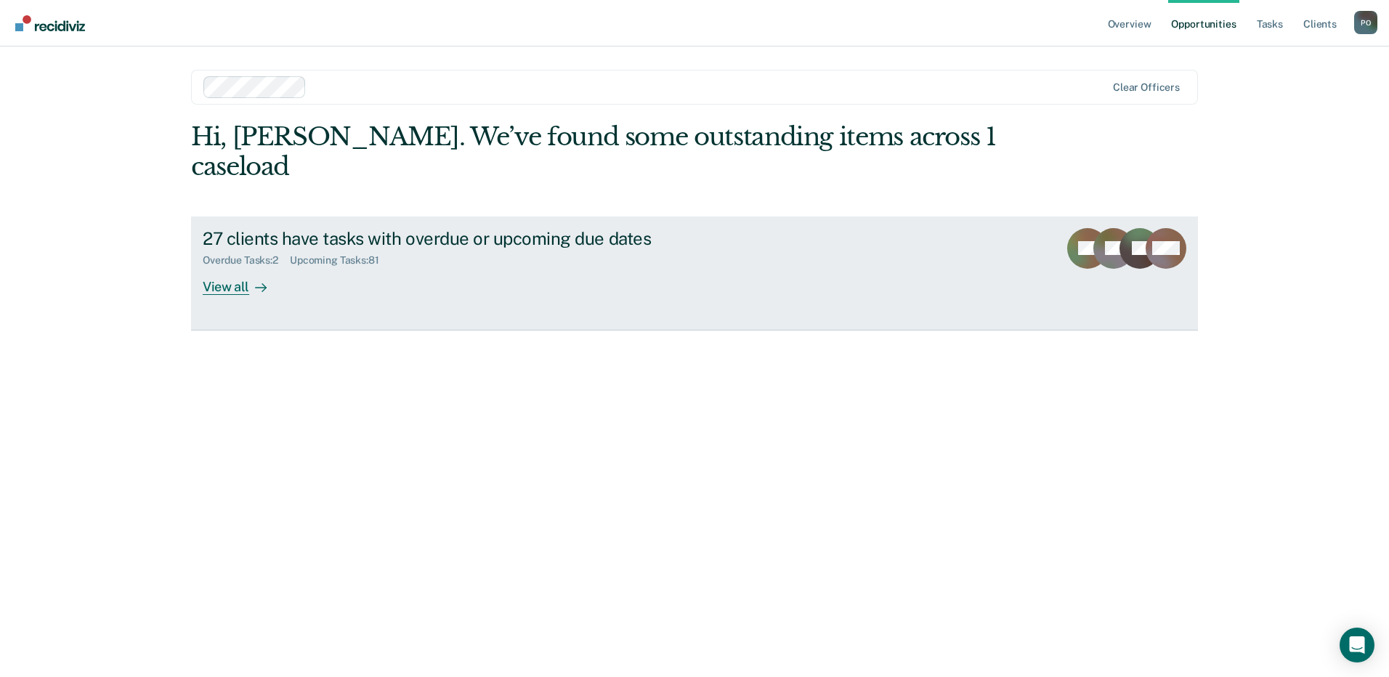
click at [251, 278] on div at bounding box center [257, 286] width 17 height 17
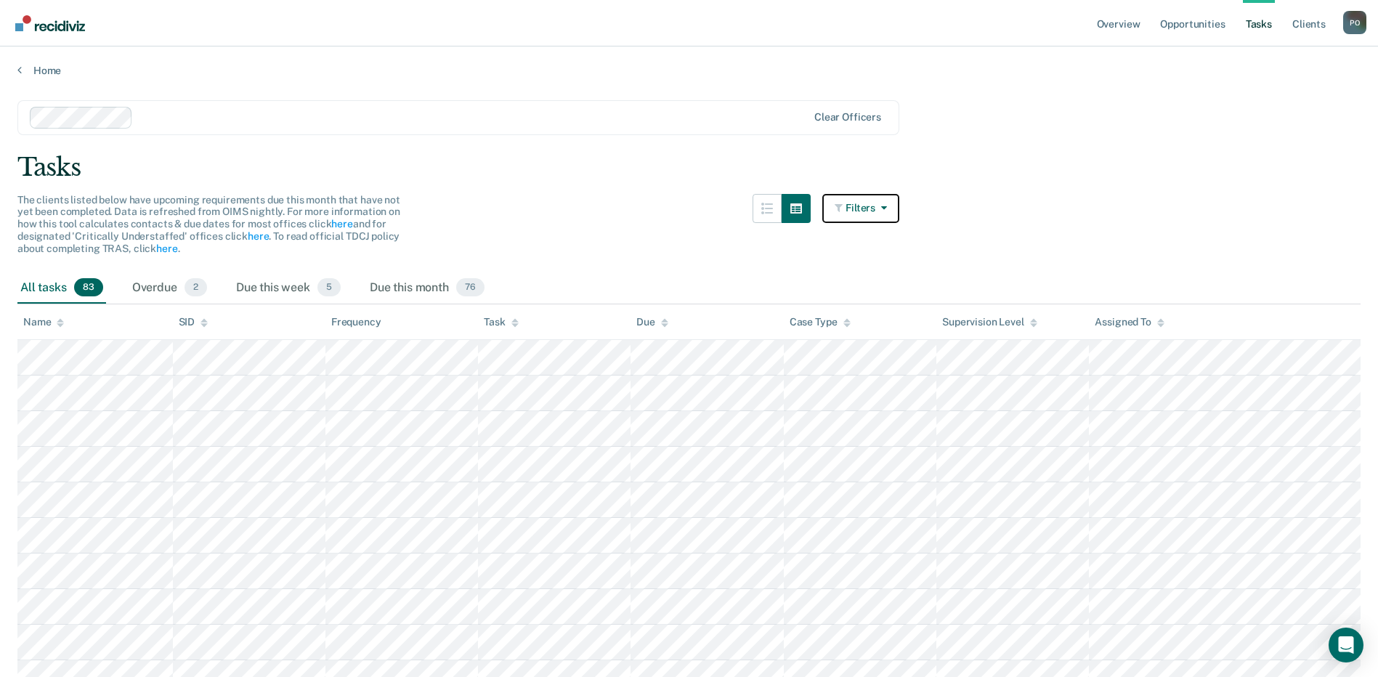
click at [868, 214] on button "Filters" at bounding box center [860, 208] width 77 height 29
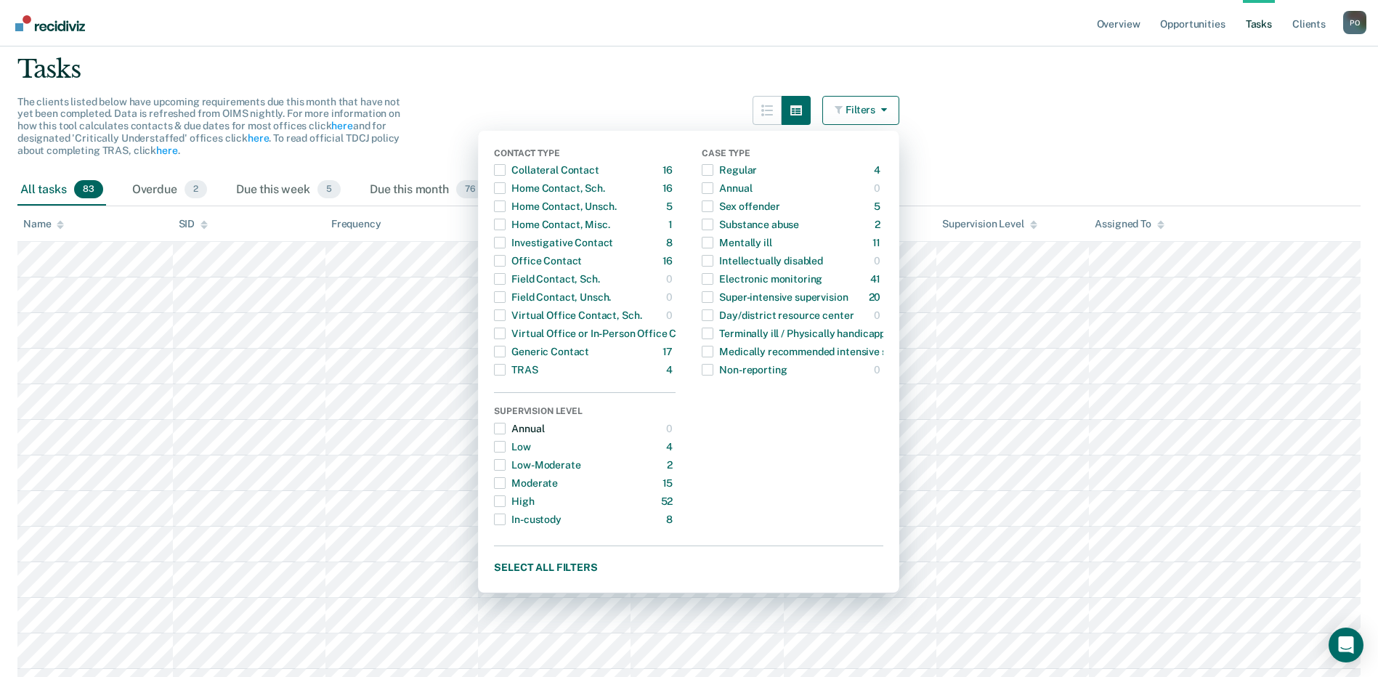
scroll to position [73, 0]
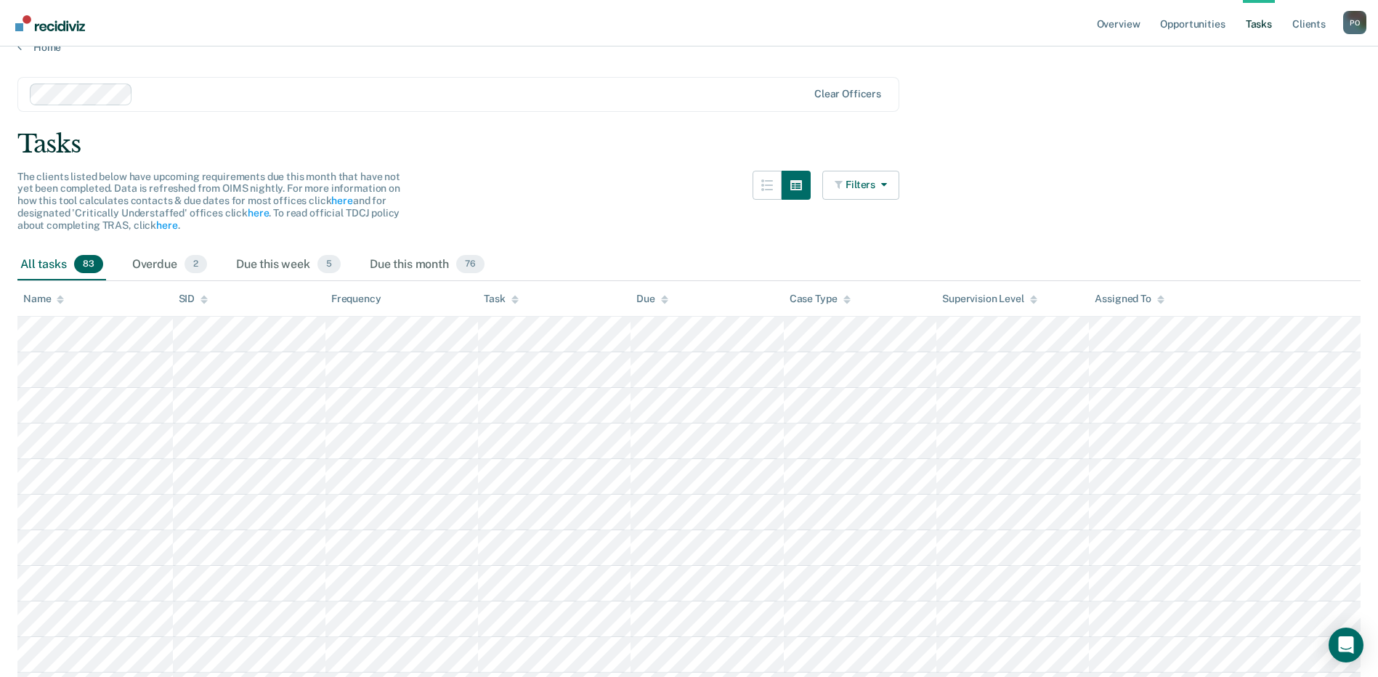
scroll to position [0, 0]
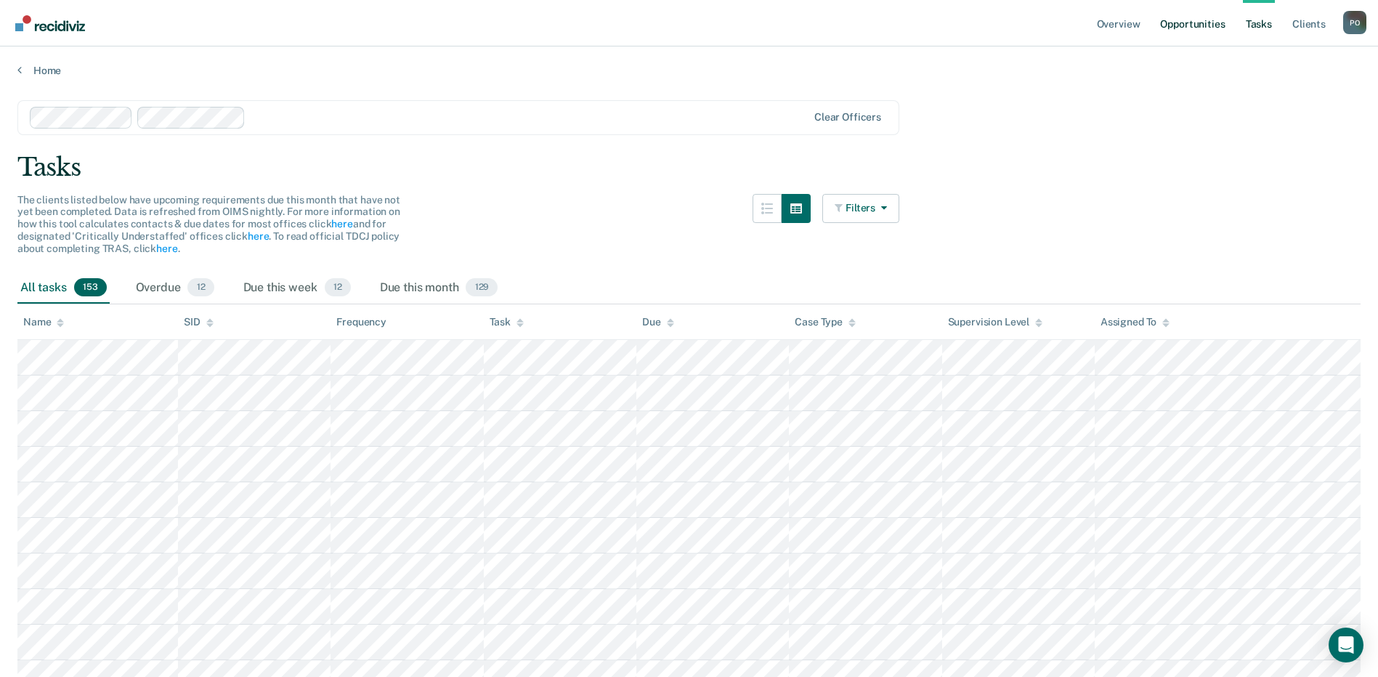
click at [1193, 24] on link "Opportunities" at bounding box center [1192, 23] width 70 height 47
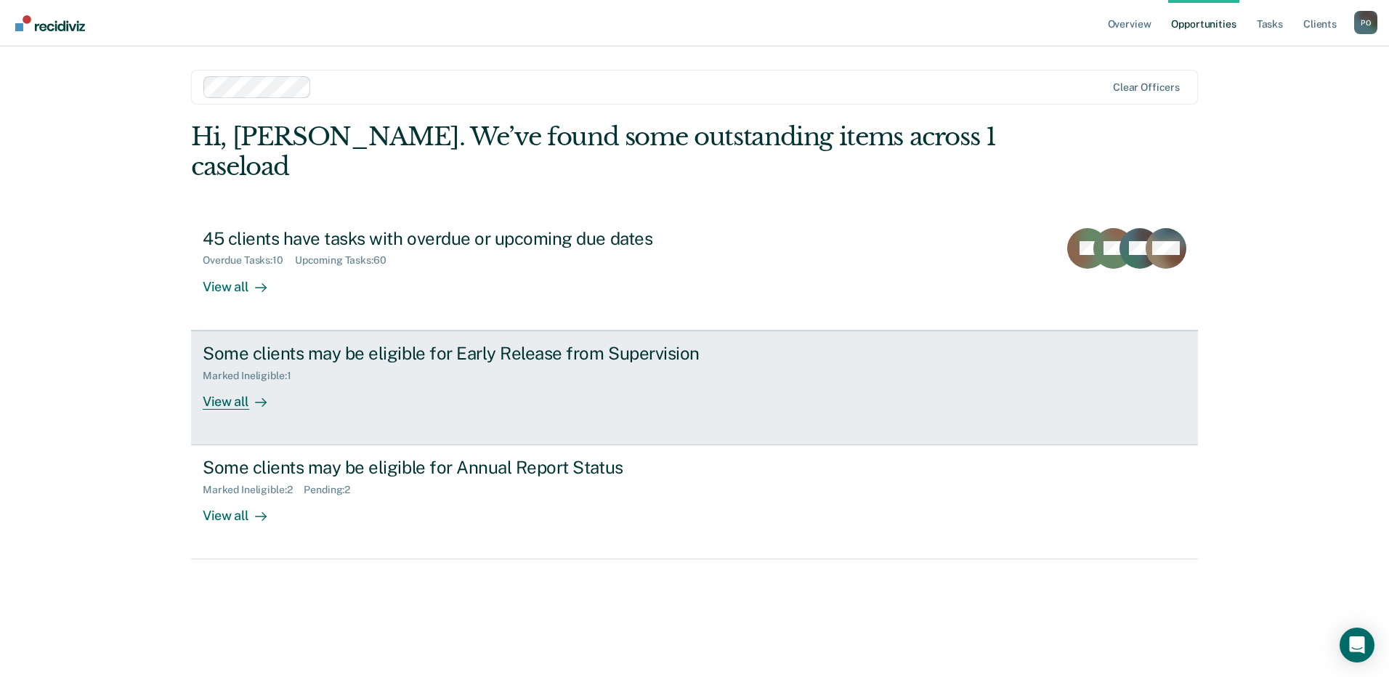
click at [243, 381] on div "View all" at bounding box center [243, 395] width 81 height 28
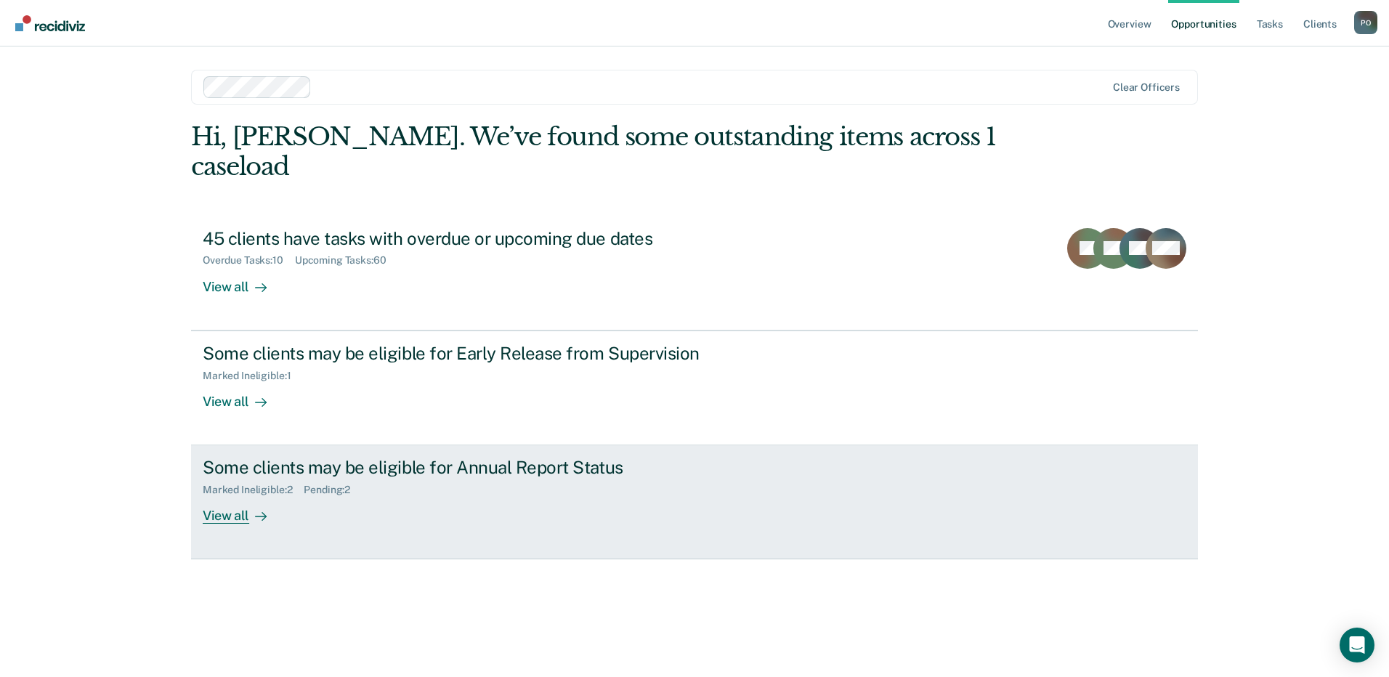
click at [238, 457] on div "Some clients may be eligible for Annual Report Status" at bounding box center [458, 467] width 510 height 21
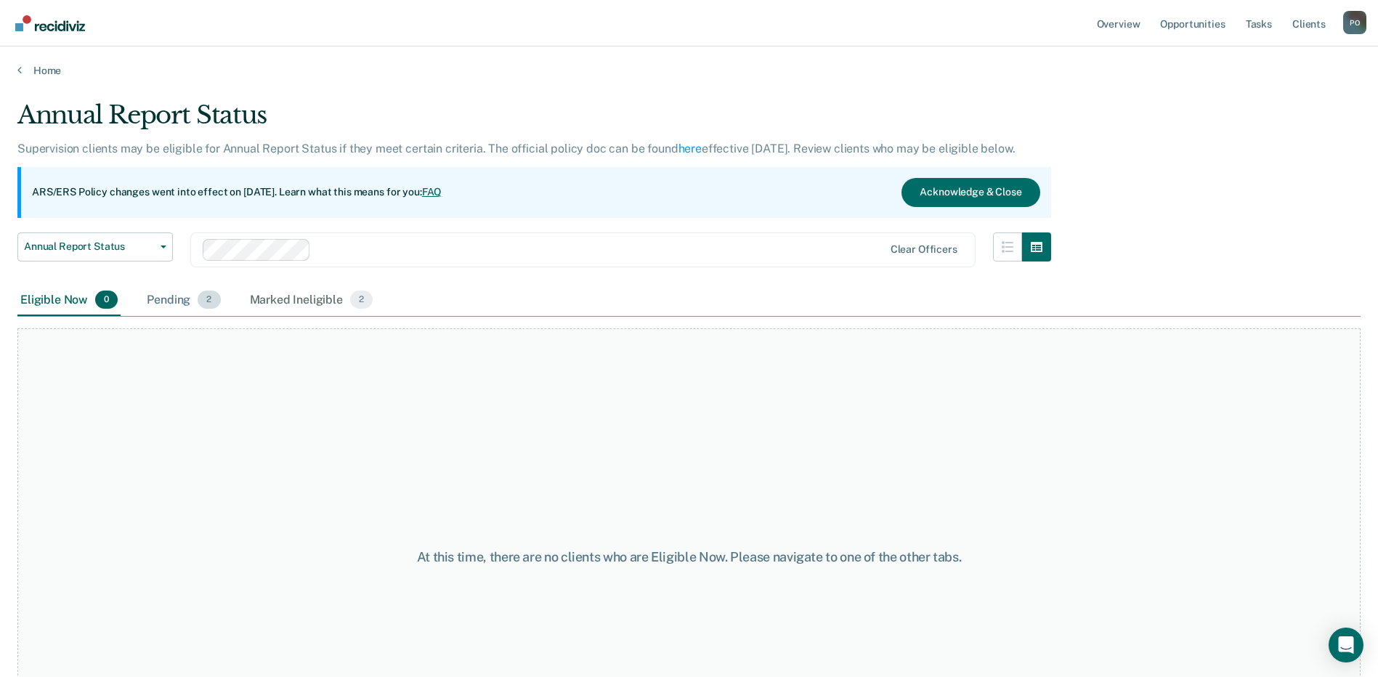
click at [208, 302] on span "2" at bounding box center [209, 300] width 23 height 19
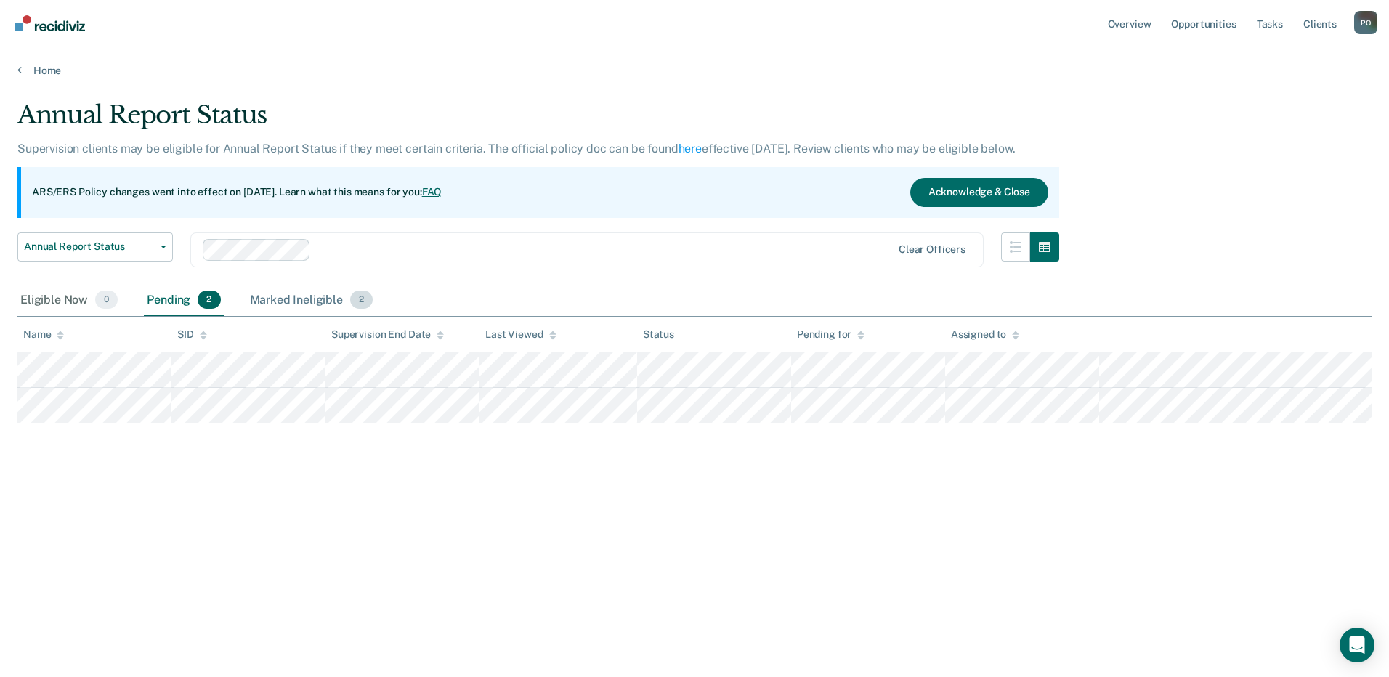
click at [359, 306] on span "2" at bounding box center [361, 300] width 23 height 19
drag, startPoint x: 104, startPoint y: 508, endPoint x: 206, endPoint y: 65, distance: 454.9
click at [206, 65] on link "Home" at bounding box center [694, 70] width 1354 height 13
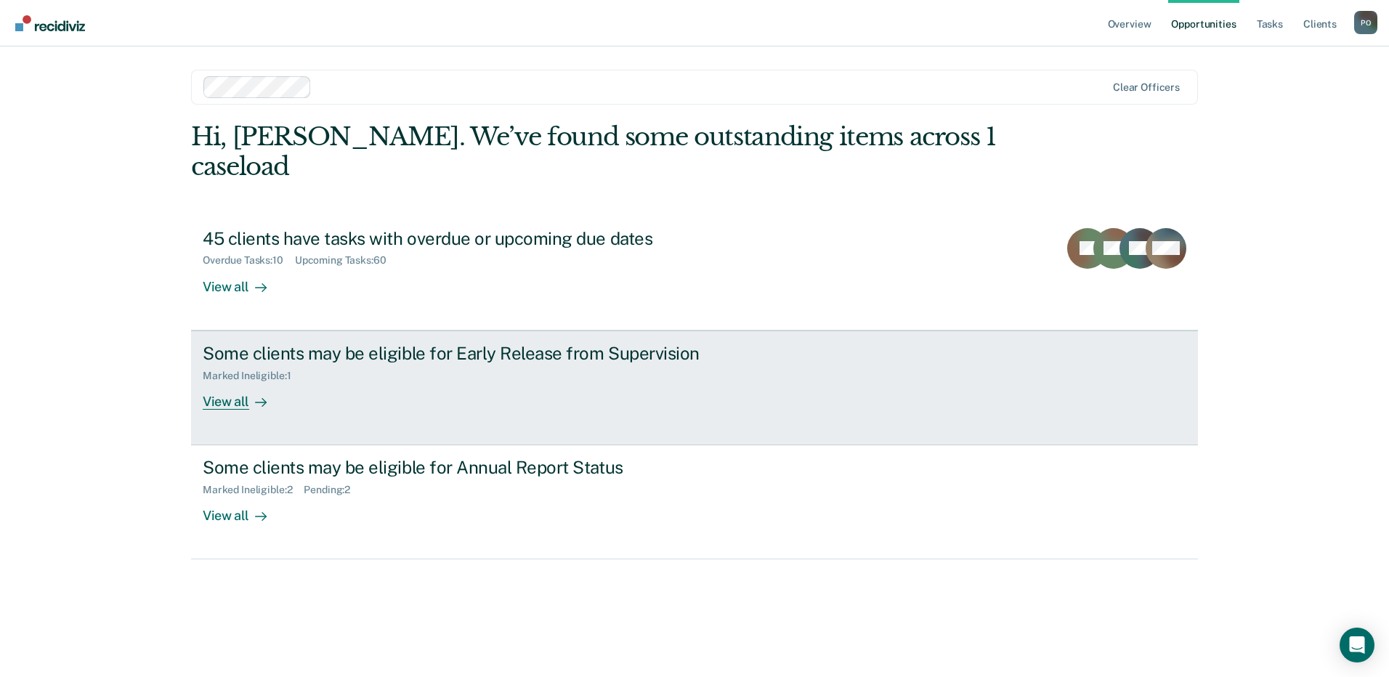
drag, startPoint x: 79, startPoint y: 286, endPoint x: 394, endPoint y: 370, distance: 325.5
click at [394, 370] on div "Some clients may be eligible for Early Release from Supervision Marked Ineligib…" at bounding box center [475, 376] width 545 height 67
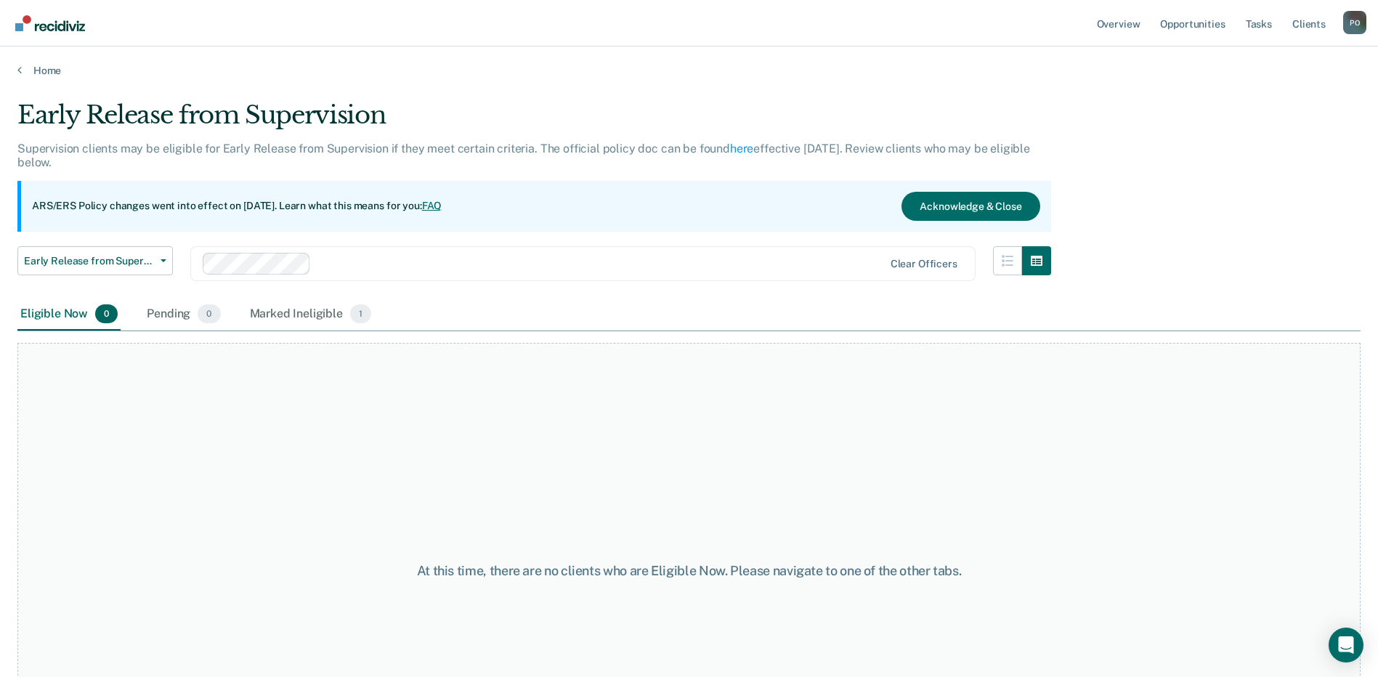
click at [442, 202] on link "FAQ" at bounding box center [432, 206] width 20 height 12
click at [963, 211] on button "Acknowledge & Close" at bounding box center [971, 206] width 138 height 29
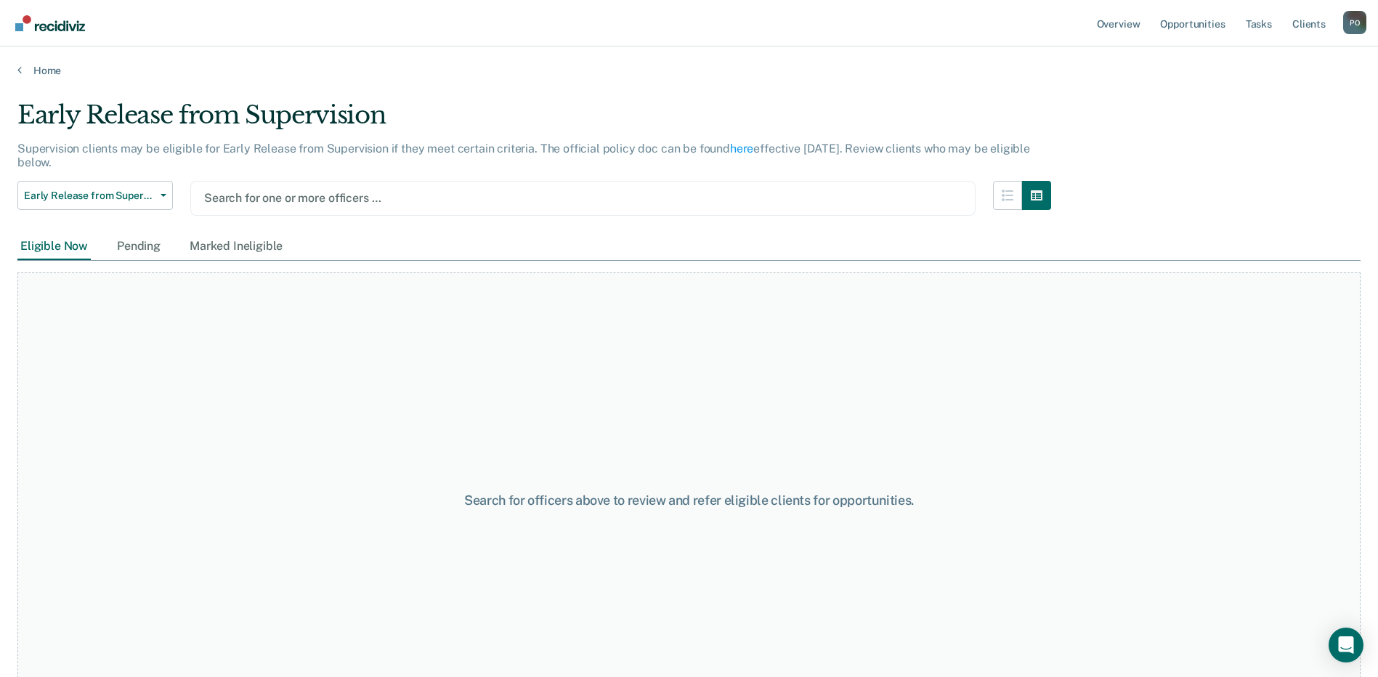
click at [246, 195] on div at bounding box center [583, 198] width 758 height 17
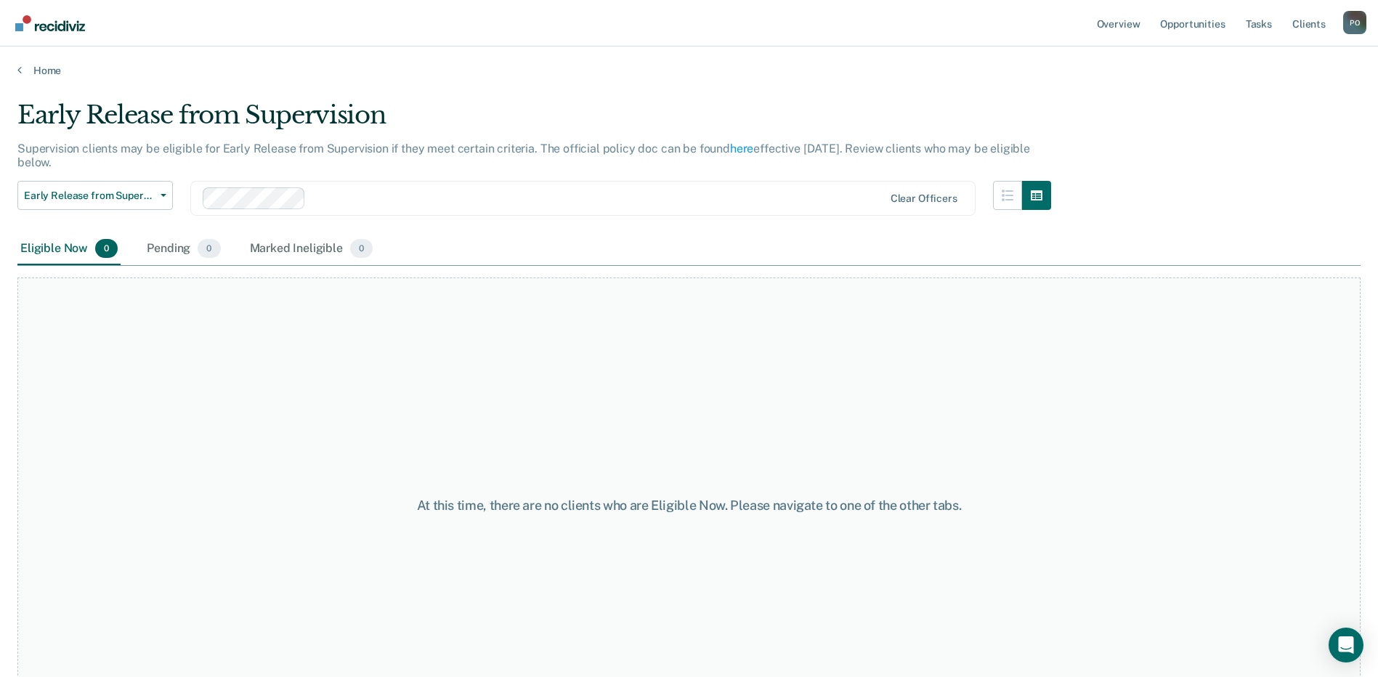
click at [1150, 158] on div "Early Release from Supervision Supervision clients may be eligible for Early Re…" at bounding box center [688, 334] width 1343 height 468
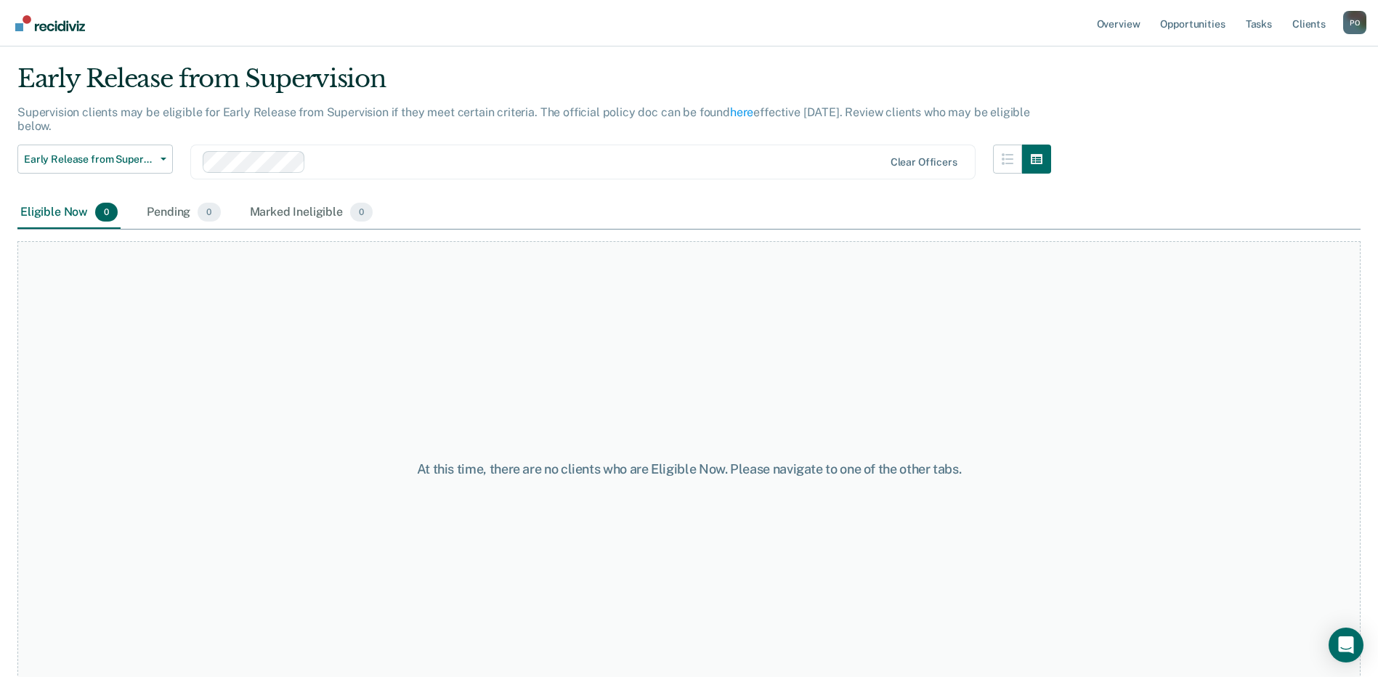
scroll to position [57, 0]
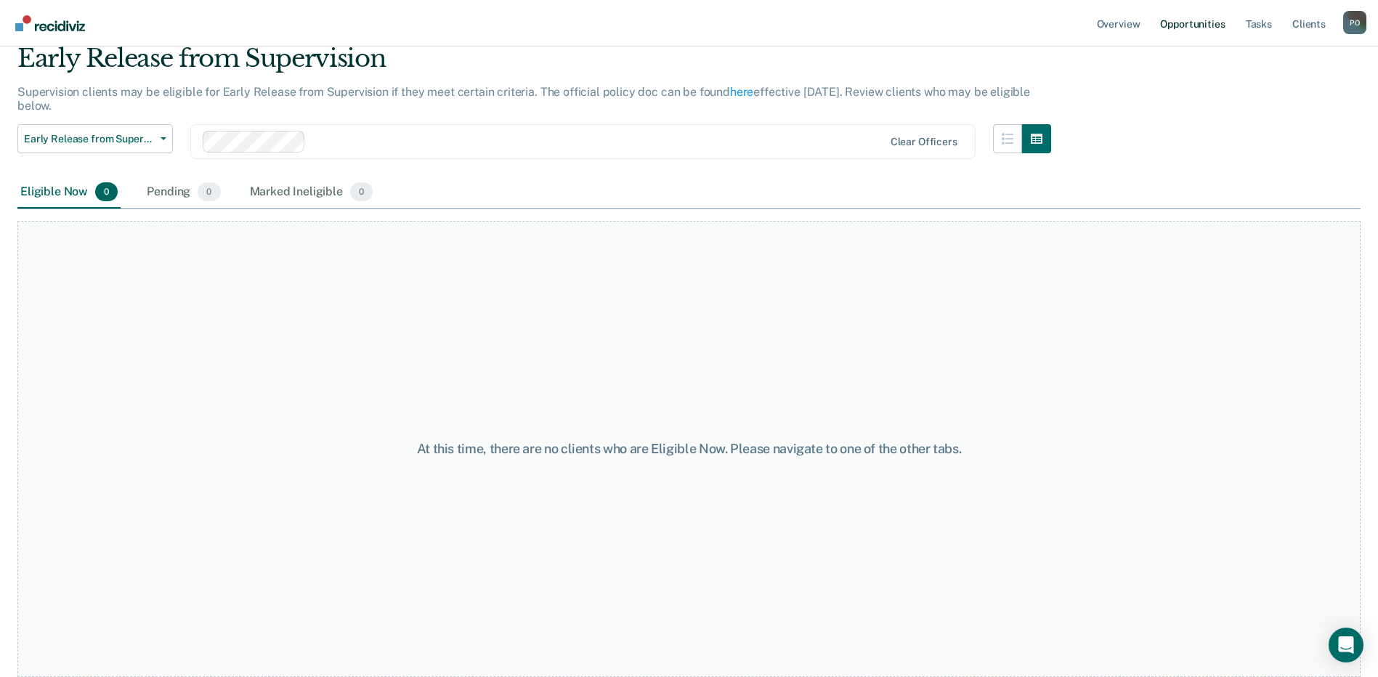
click at [1204, 20] on link "Opportunities" at bounding box center [1192, 23] width 70 height 47
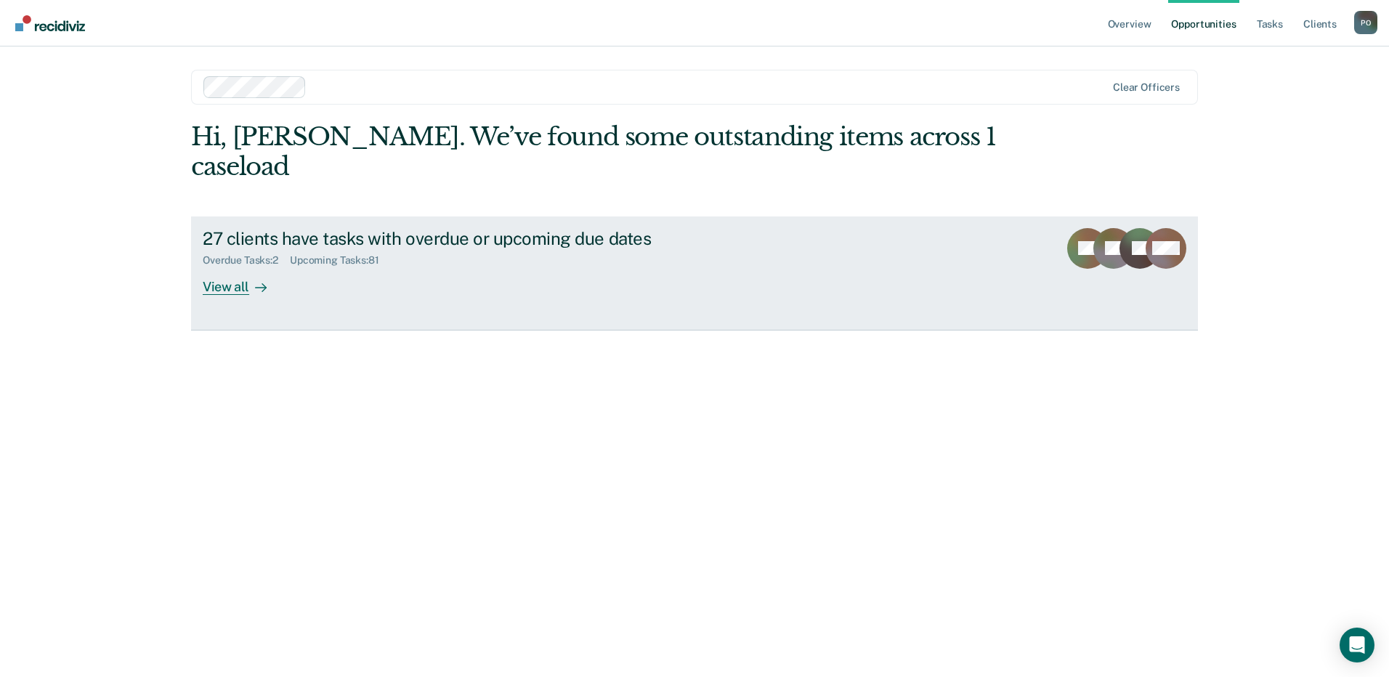
click at [217, 267] on div "View all" at bounding box center [243, 281] width 81 height 28
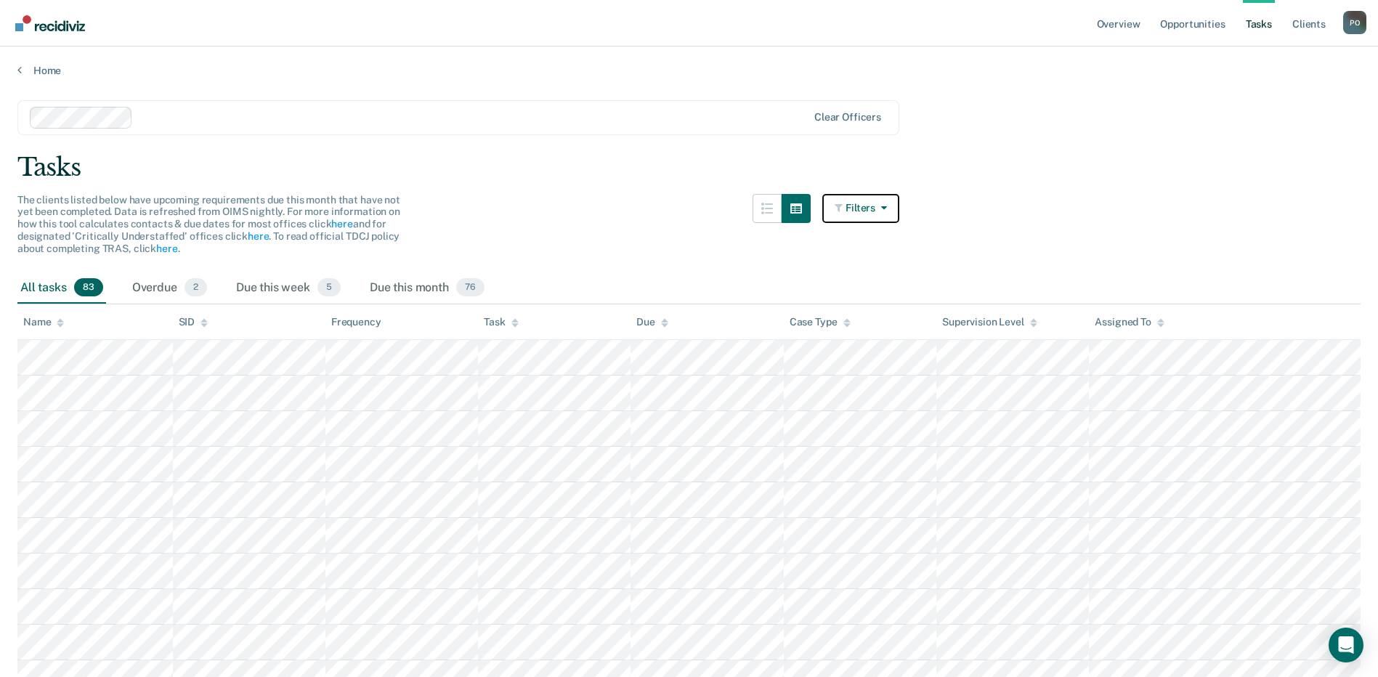
click at [878, 204] on button "Filters" at bounding box center [860, 208] width 77 height 29
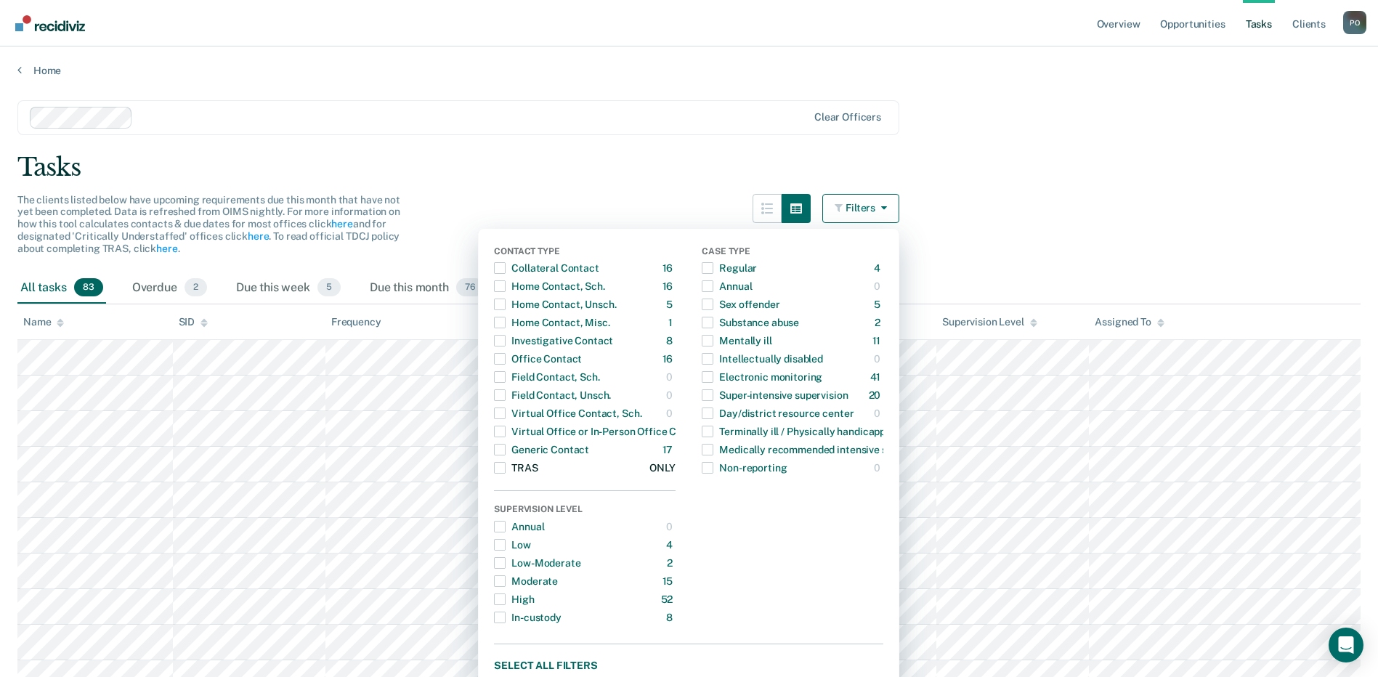
click at [506, 466] on span "button" at bounding box center [500, 468] width 12 height 12
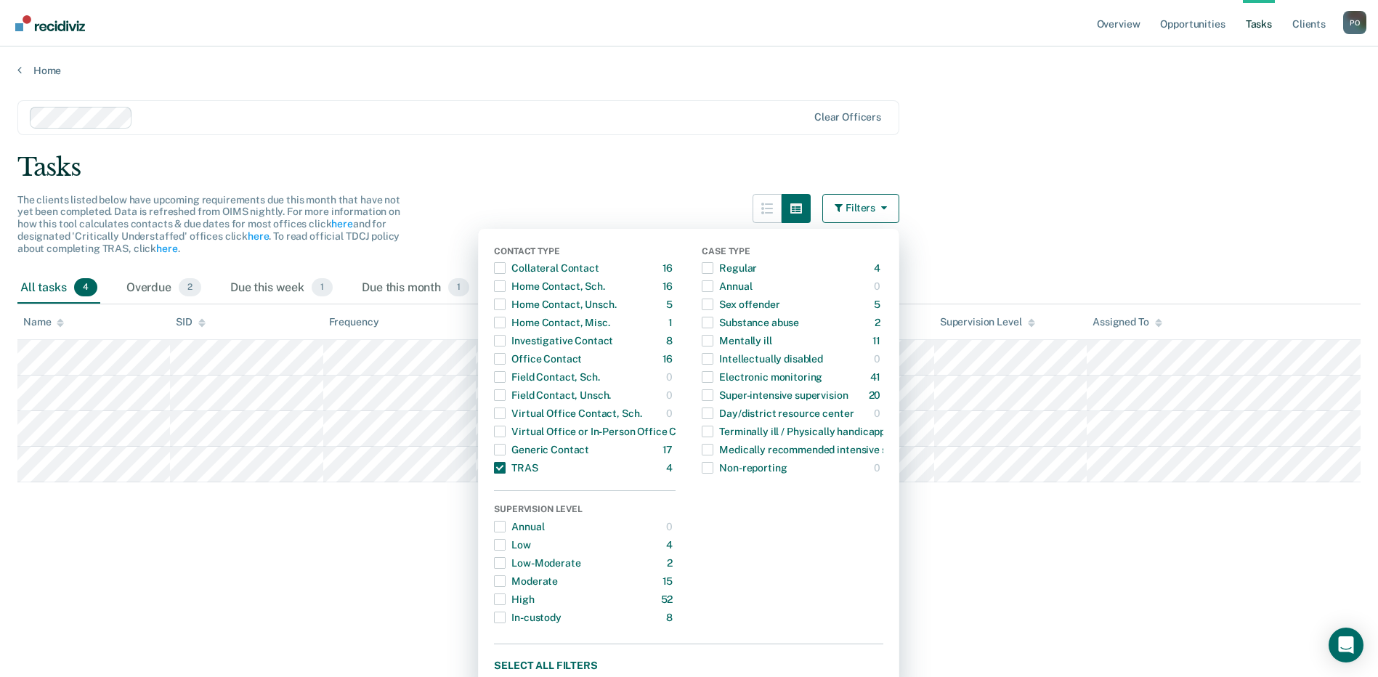
click at [597, 153] on div "Tasks" at bounding box center [688, 168] width 1343 height 30
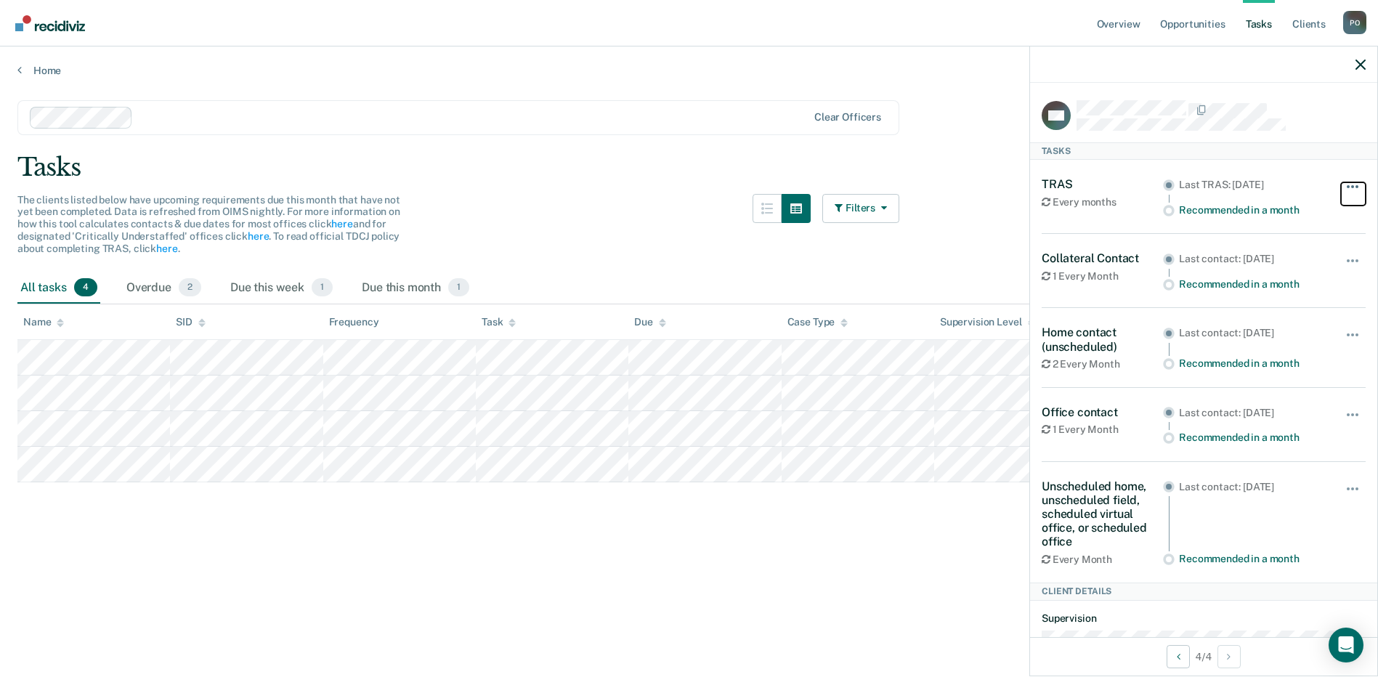
click at [1351, 185] on span "button" at bounding box center [1352, 186] width 3 height 3
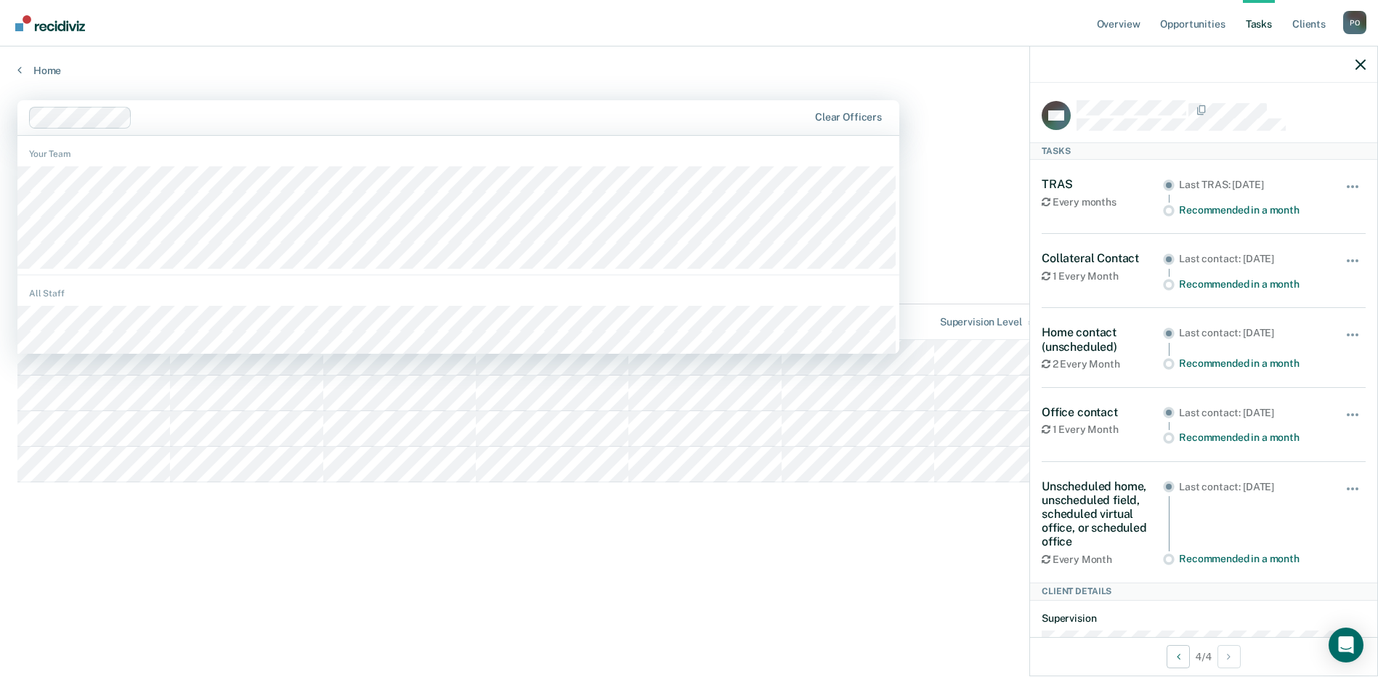
click at [722, 102] on div "Clear officers" at bounding box center [458, 117] width 882 height 35
click at [640, 62] on div "Home" at bounding box center [689, 62] width 1378 height 31
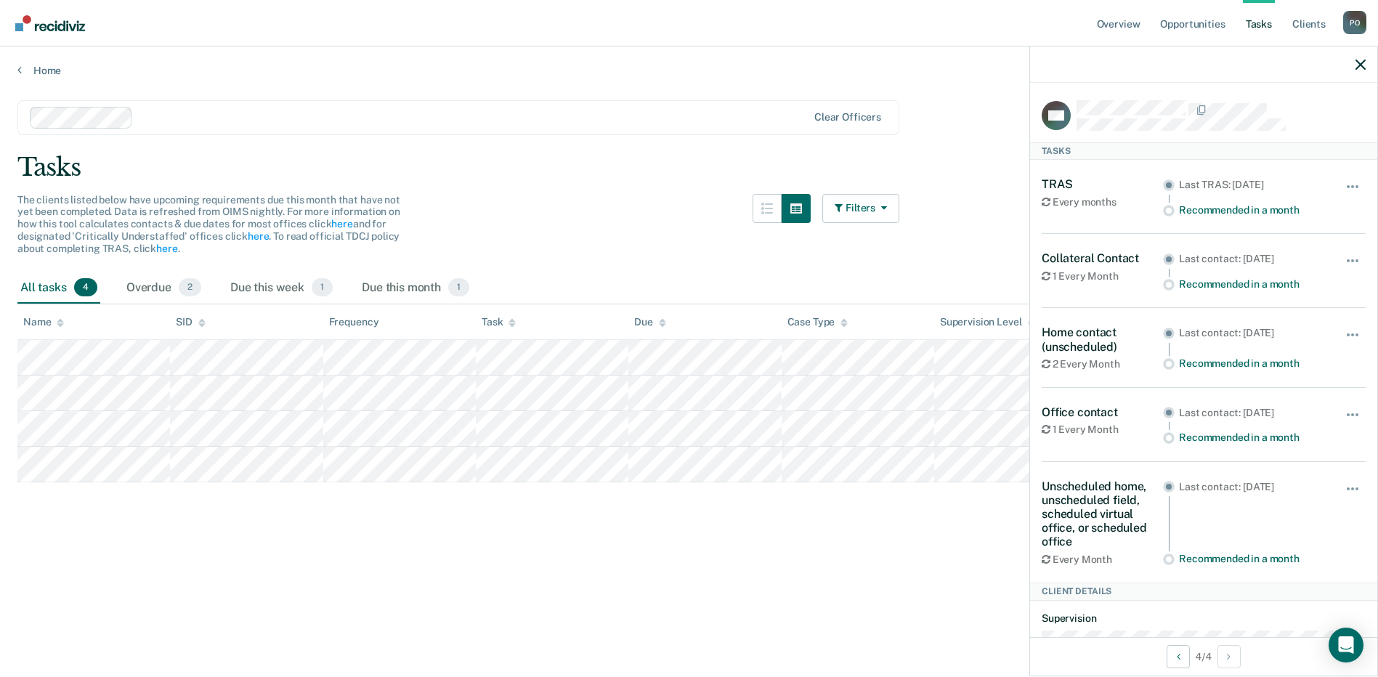
click at [587, 201] on div "The clients listed below have upcoming requirements due this month that have no…" at bounding box center [458, 233] width 882 height 78
click at [623, 190] on main "Clear officers Tasks The clients listed below have upcoming requirements due th…" at bounding box center [689, 375] width 1378 height 596
